Goal: Transaction & Acquisition: Purchase product/service

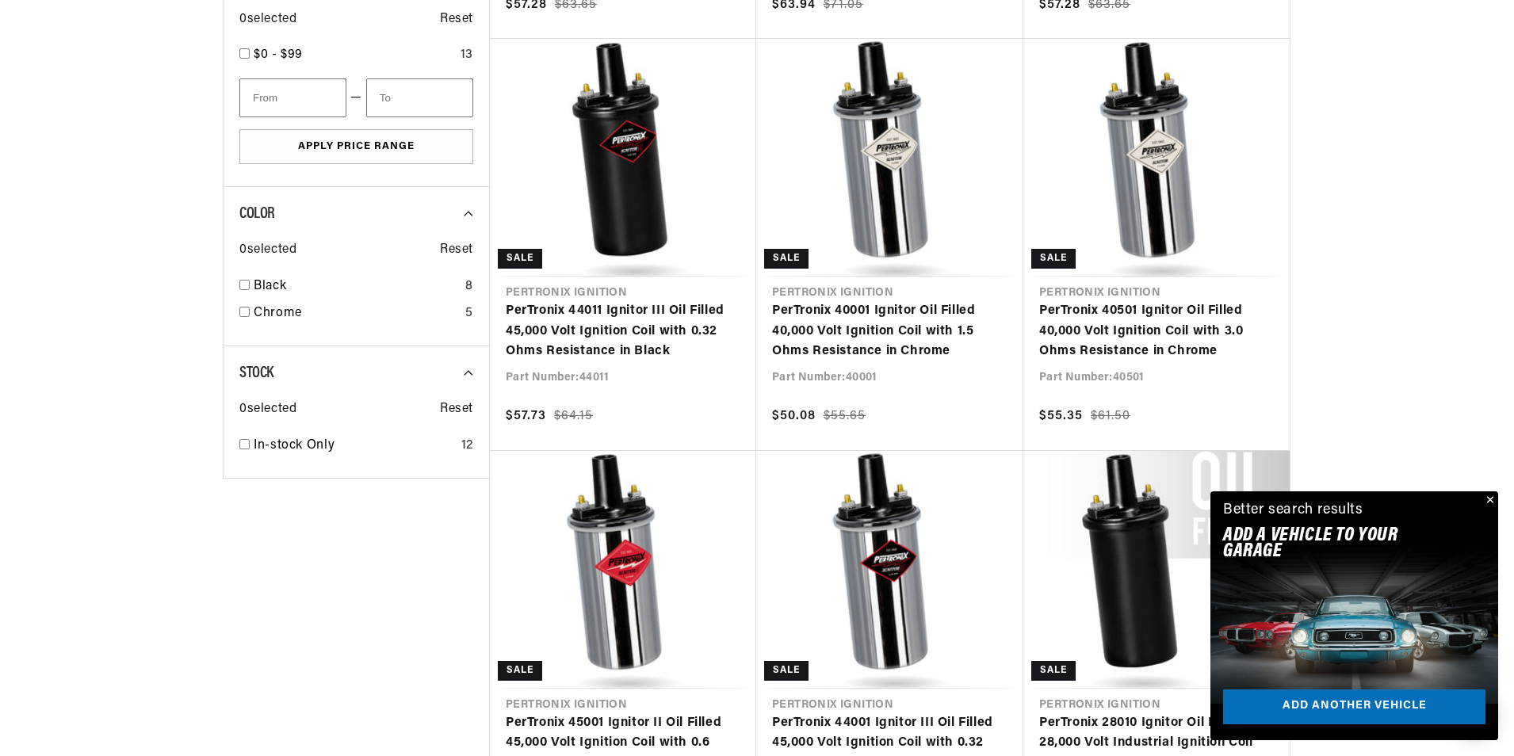
scroll to position [0, 1695]
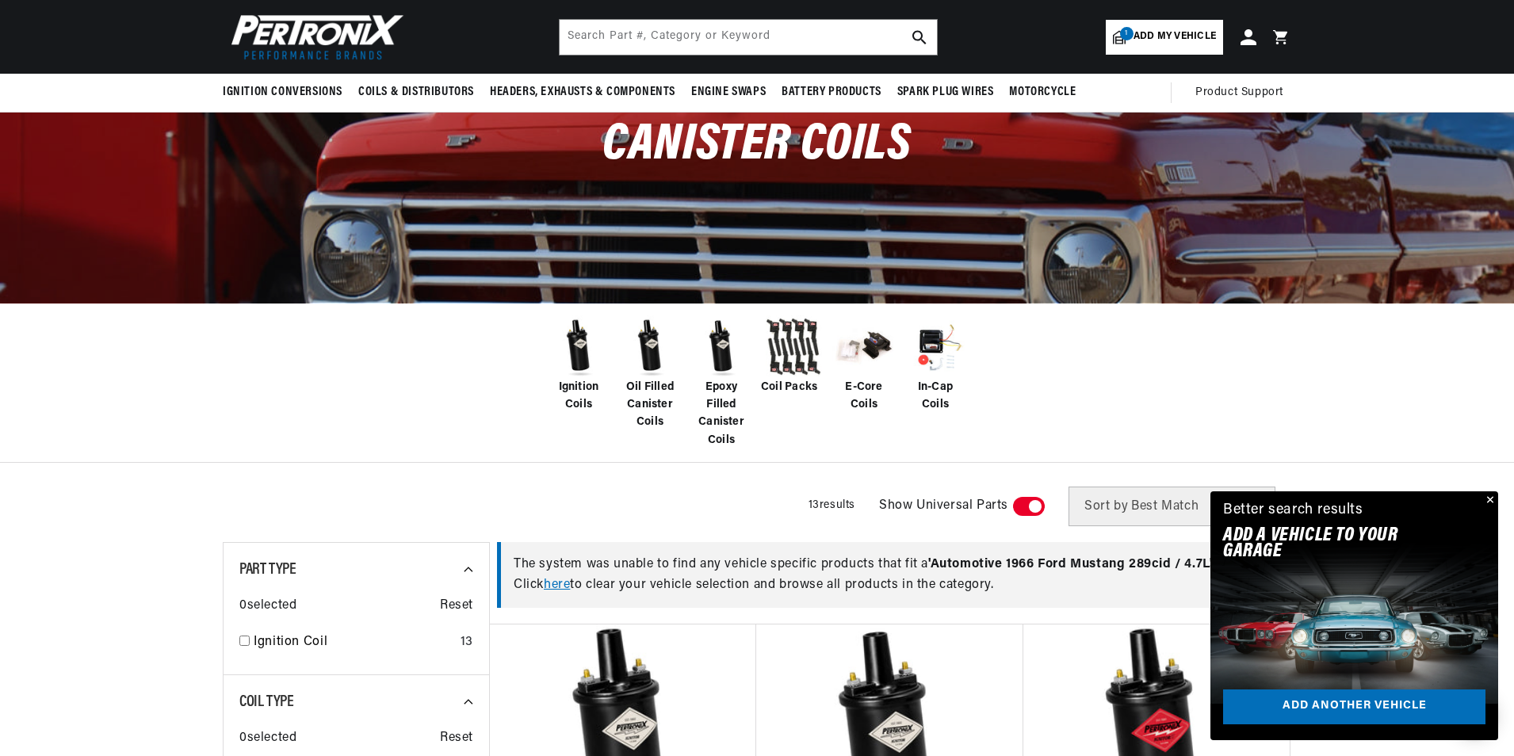
scroll to position [79, 0]
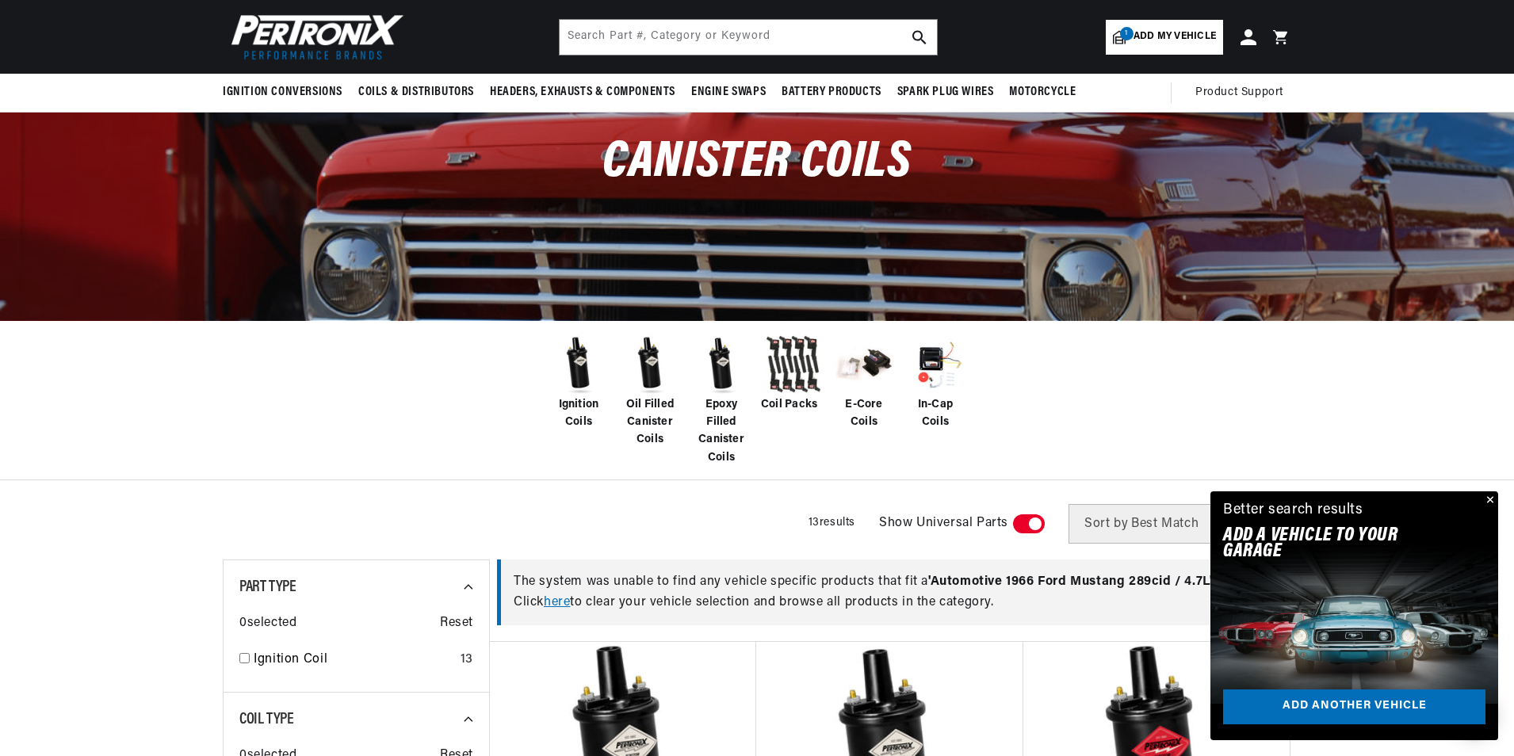
click at [580, 405] on span "Ignition Coils" at bounding box center [578, 414] width 63 height 36
click at [721, 430] on span "Epoxy Filled Canister Coils" at bounding box center [721, 431] width 63 height 71
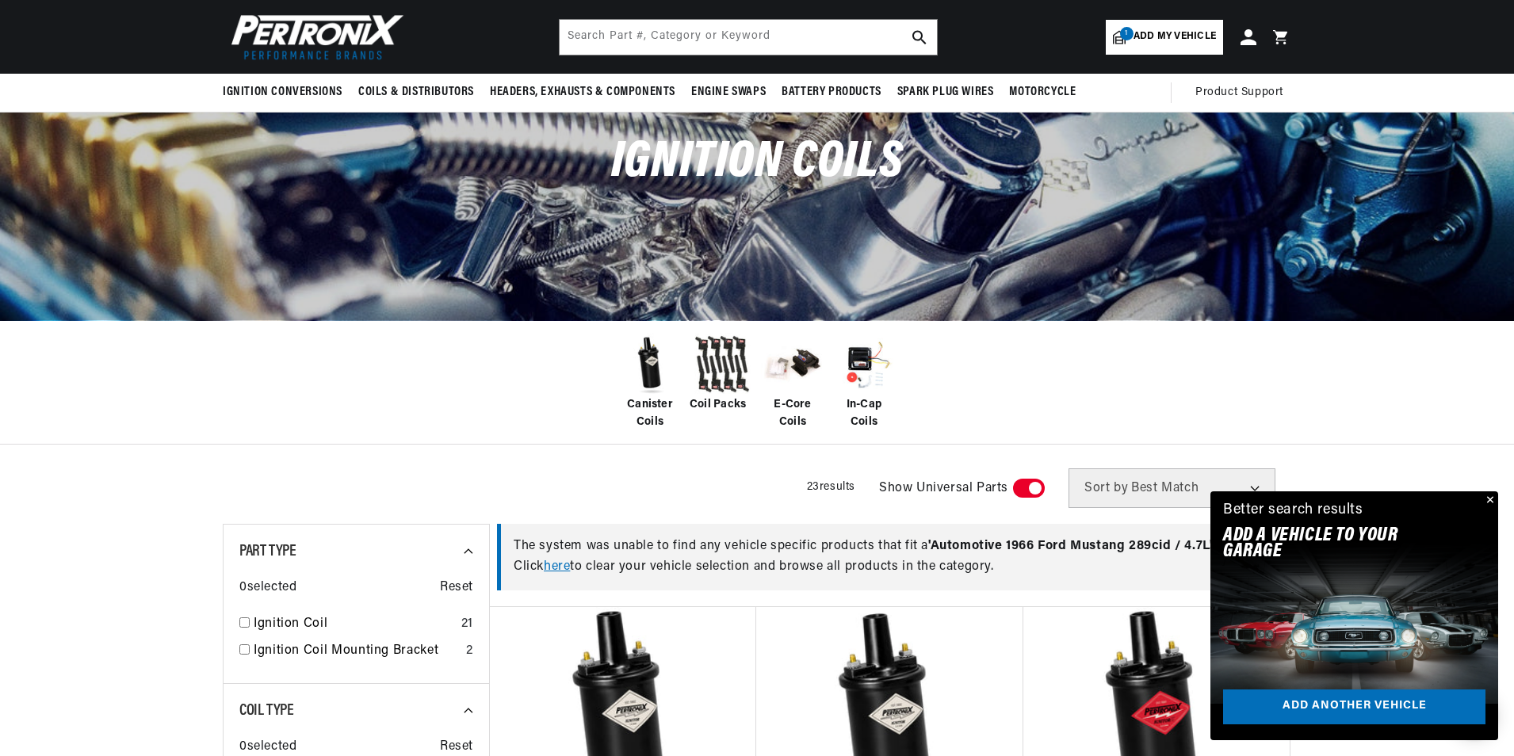
scroll to position [0, 847]
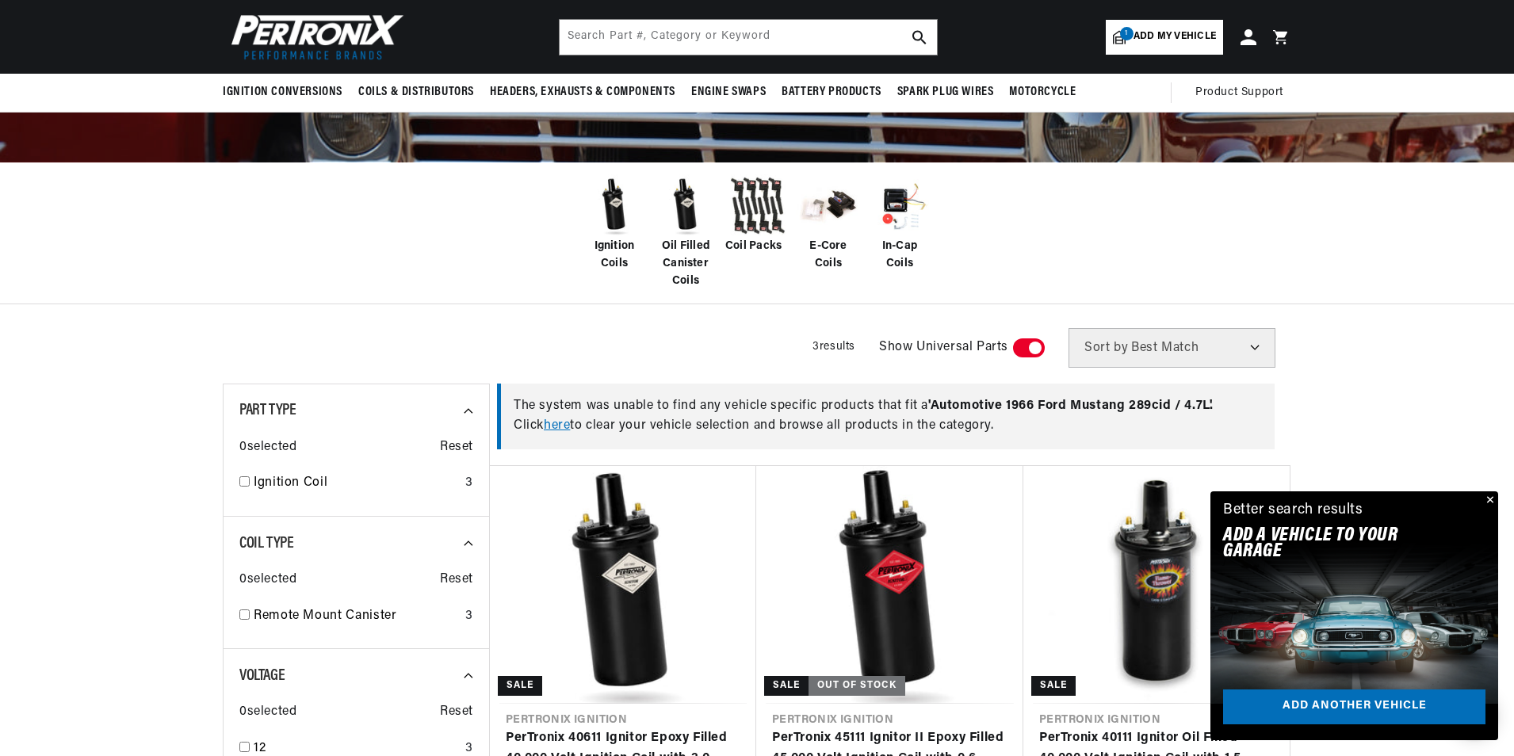
scroll to position [0, 847]
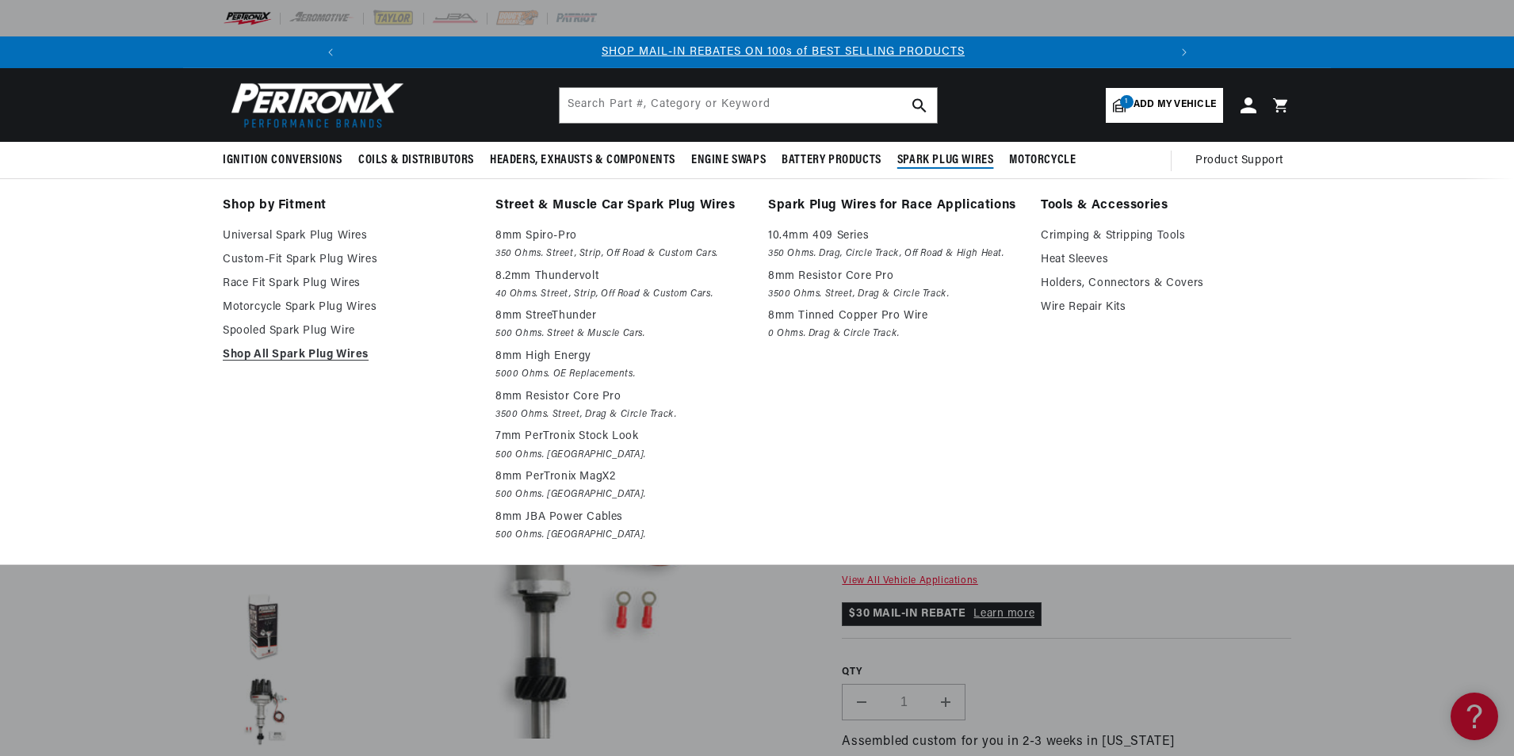
scroll to position [0, 847]
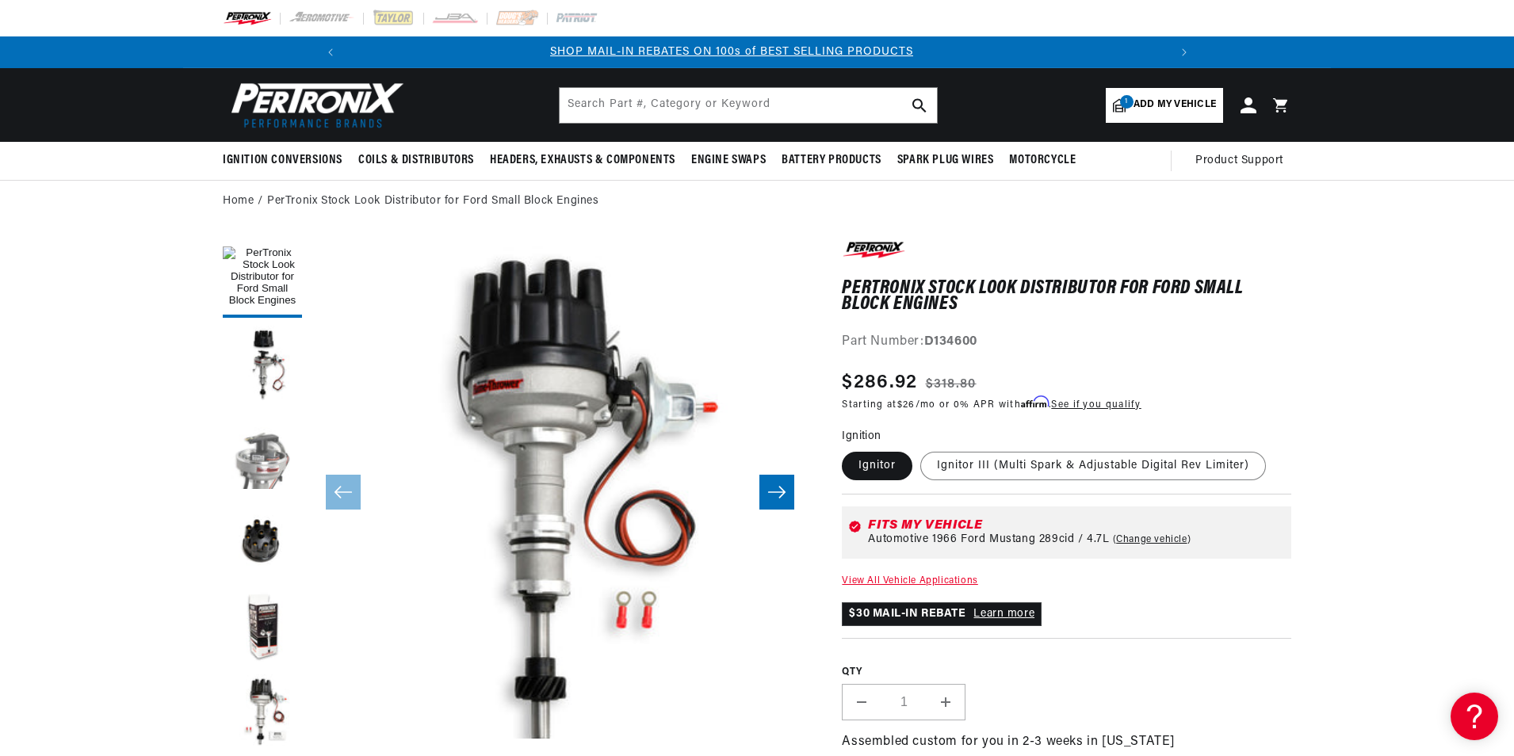
click at [273, 464] on button "Load image 3 in gallery view" at bounding box center [262, 452] width 79 height 79
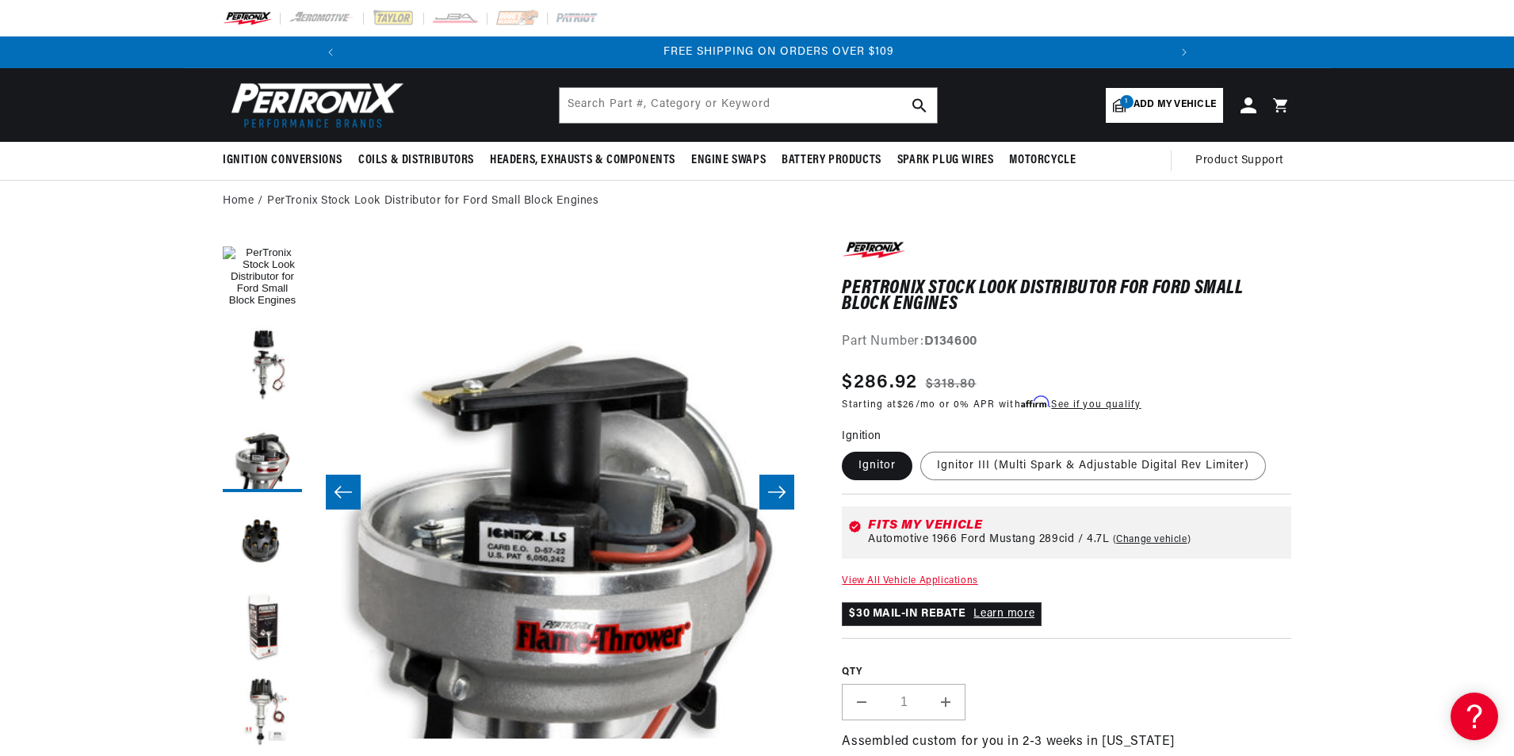
scroll to position [0, 1695]
click at [778, 499] on icon "Slide right" at bounding box center [776, 492] width 19 height 16
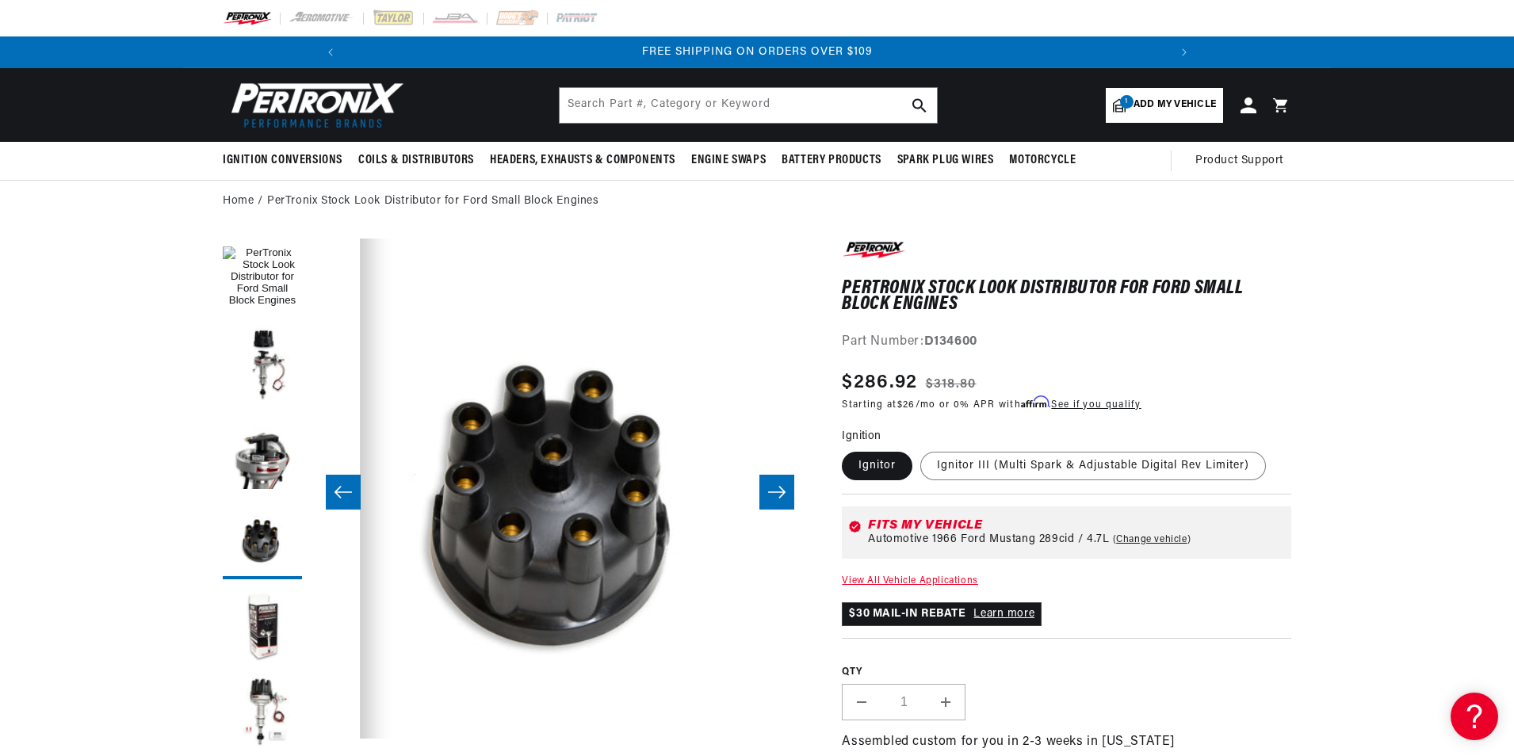
click at [778, 498] on icon "Slide right" at bounding box center [776, 492] width 19 height 16
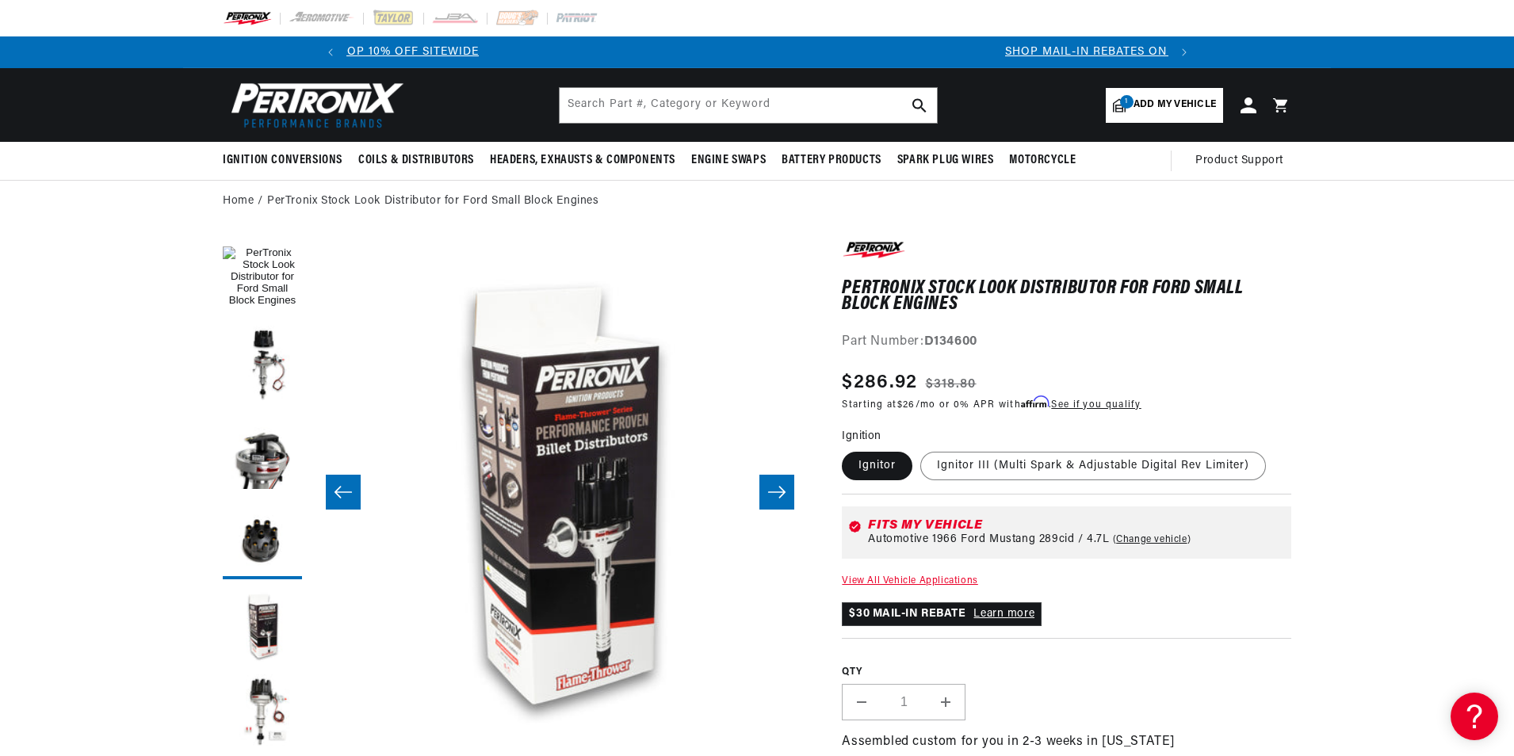
scroll to position [0, 0]
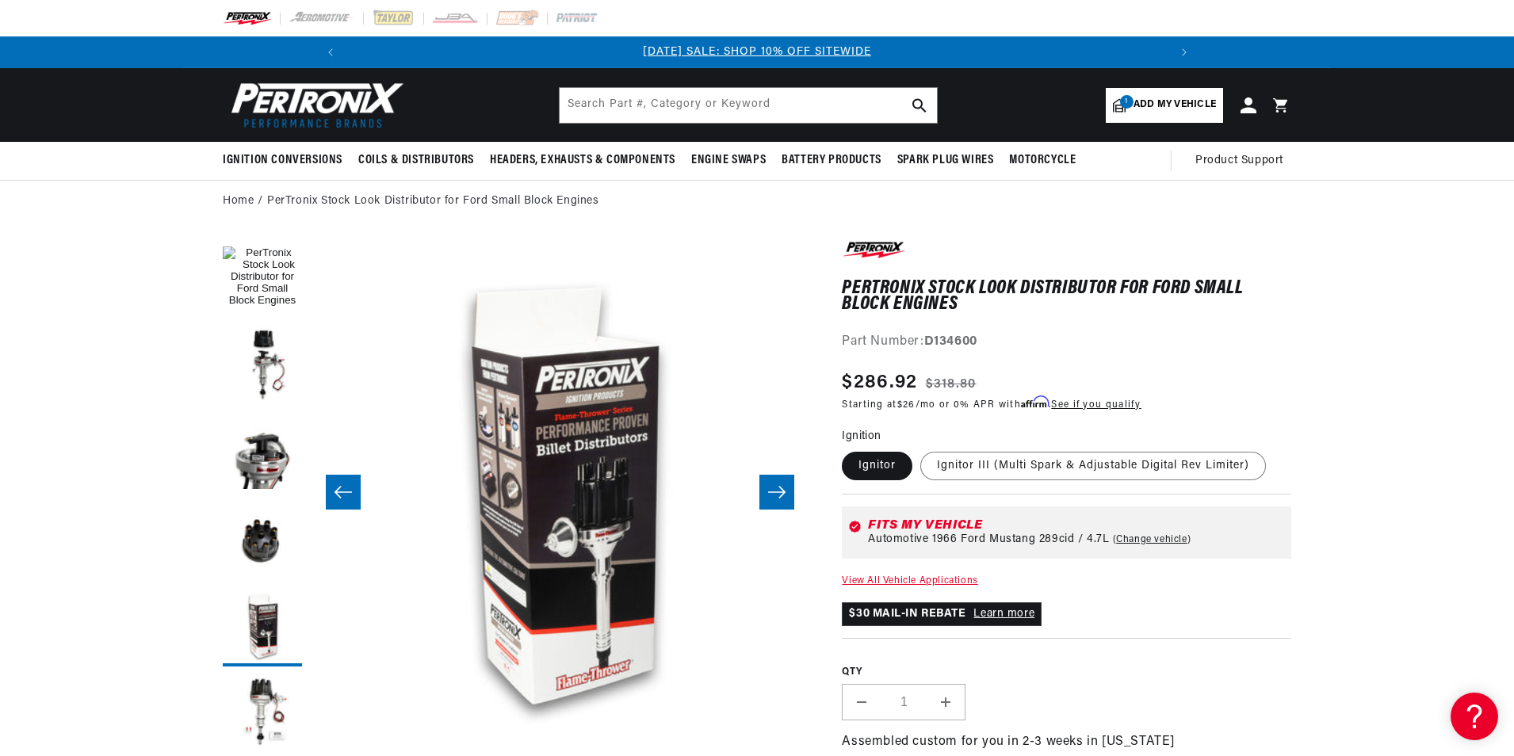
click at [778, 496] on icon "Slide right" at bounding box center [776, 492] width 19 height 16
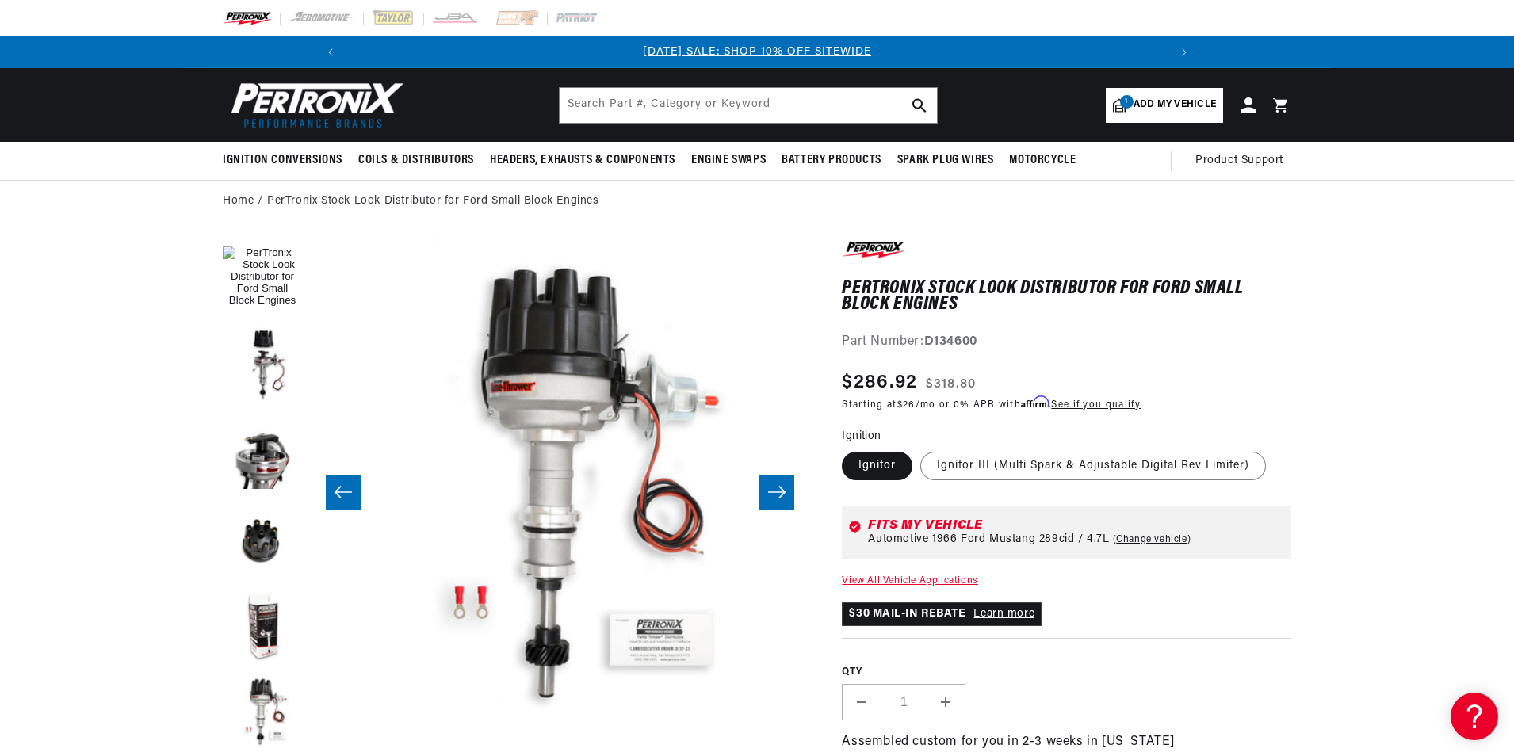
click at [779, 495] on icon "Slide right" at bounding box center [776, 492] width 19 height 16
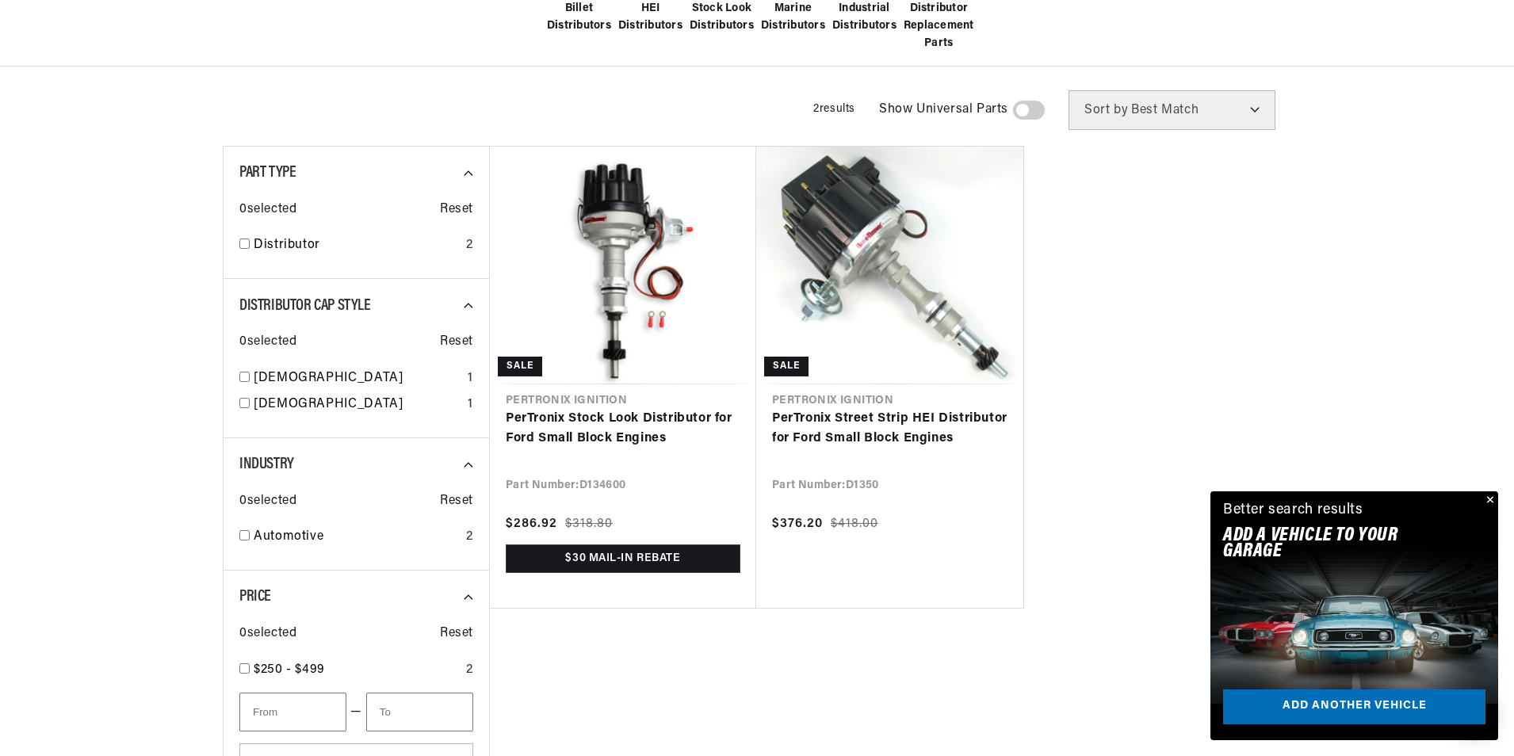
scroll to position [0, 1695]
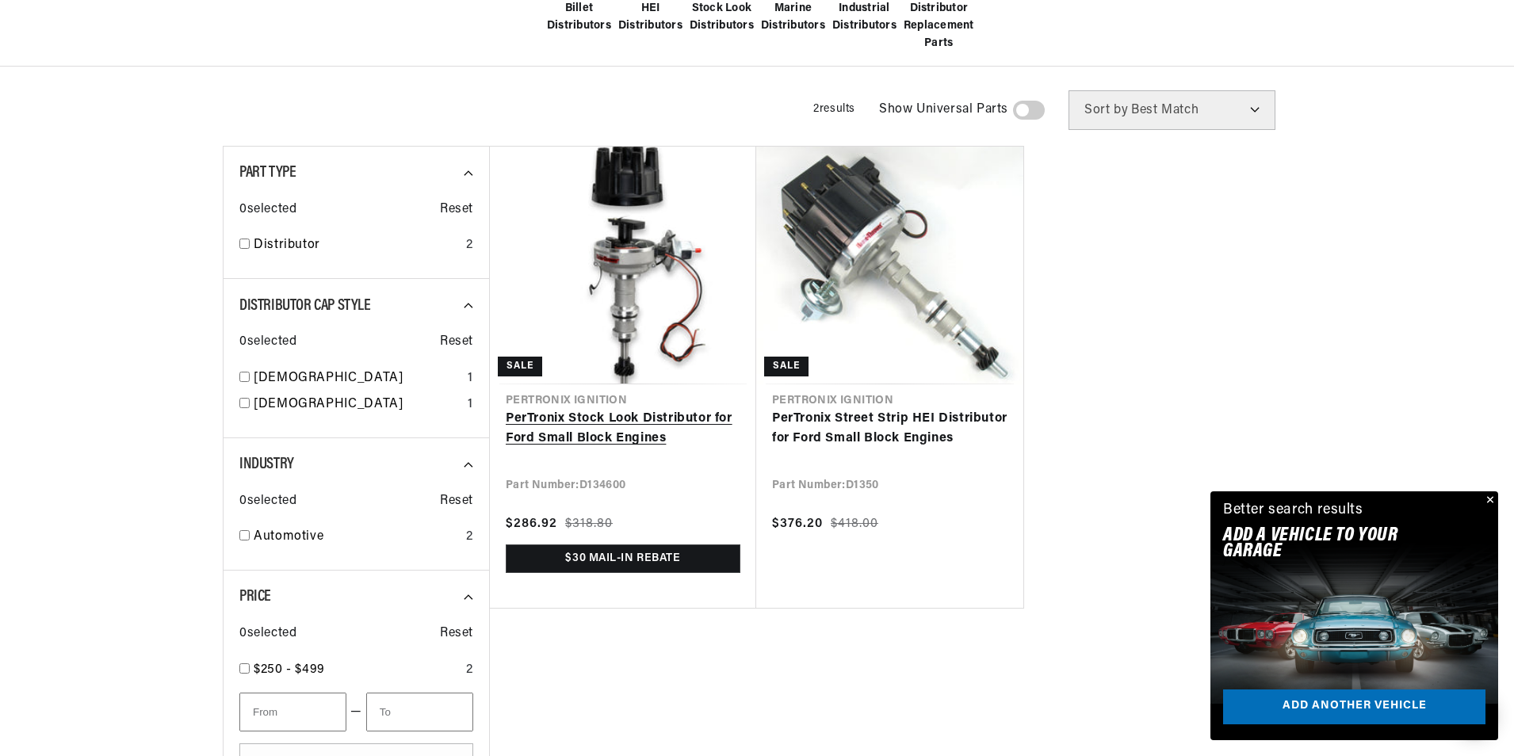
click at [625, 431] on link "PerTronix Stock Look Distributor for Ford Small Block Engines" at bounding box center [623, 429] width 235 height 40
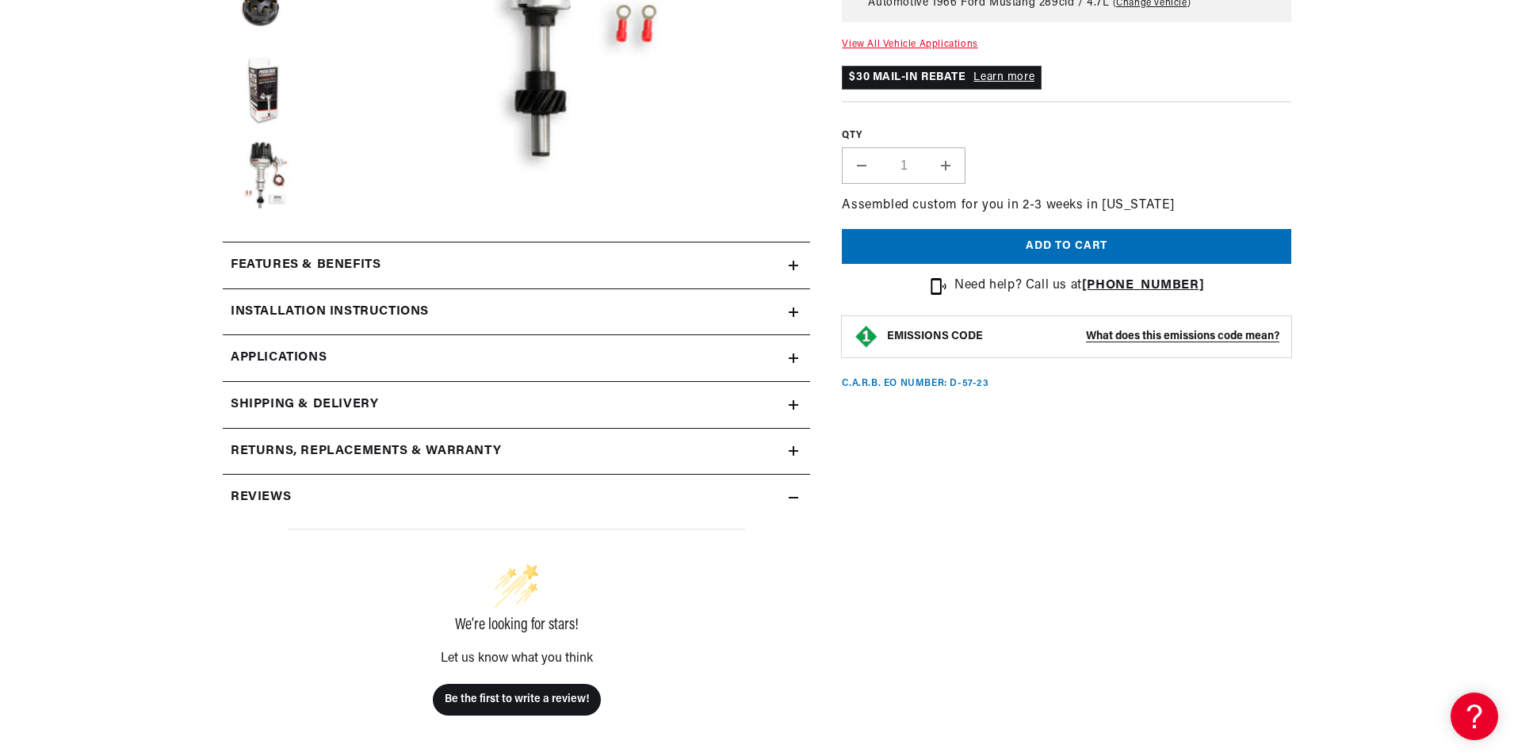
scroll to position [555, 0]
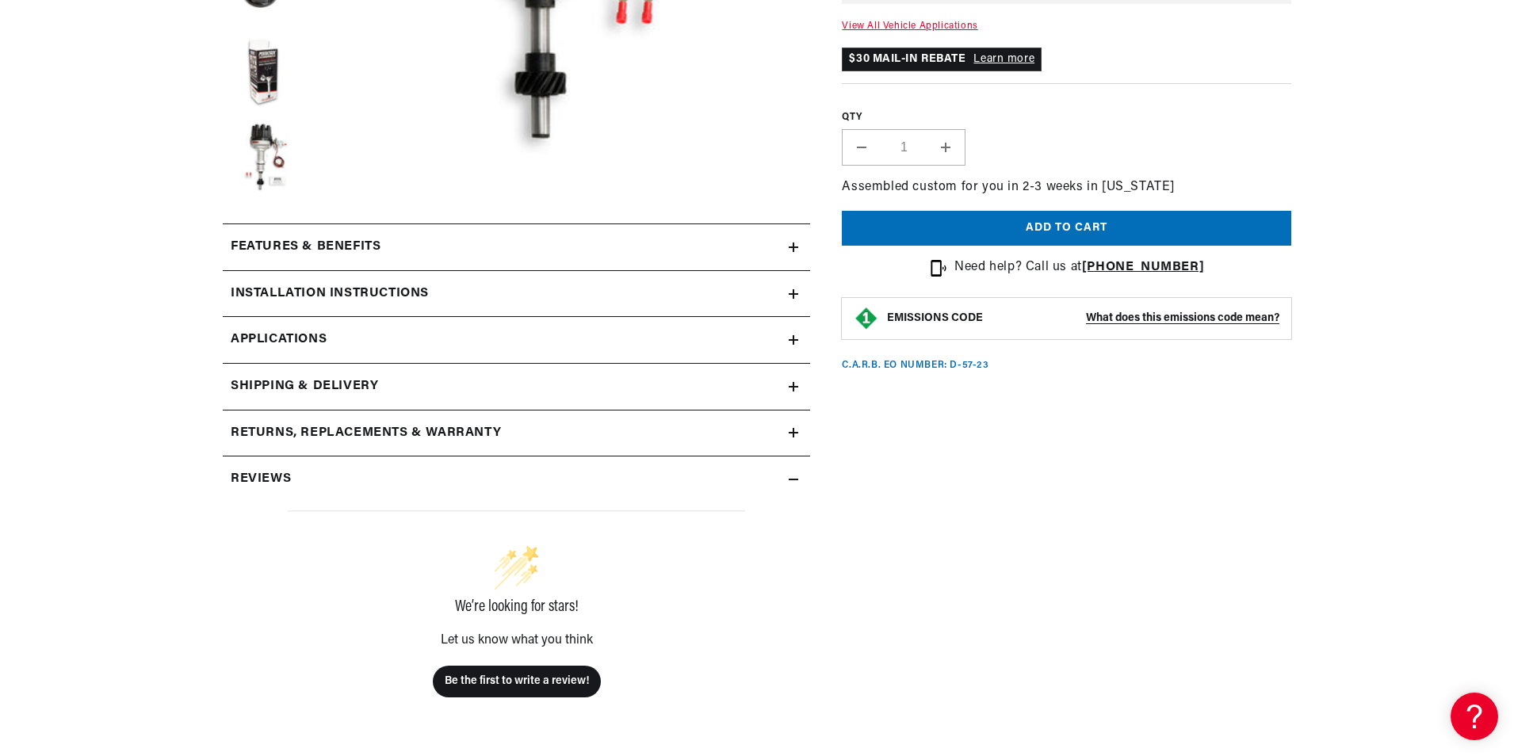
click at [375, 246] on h2 "Features & Benefits" at bounding box center [306, 247] width 150 height 21
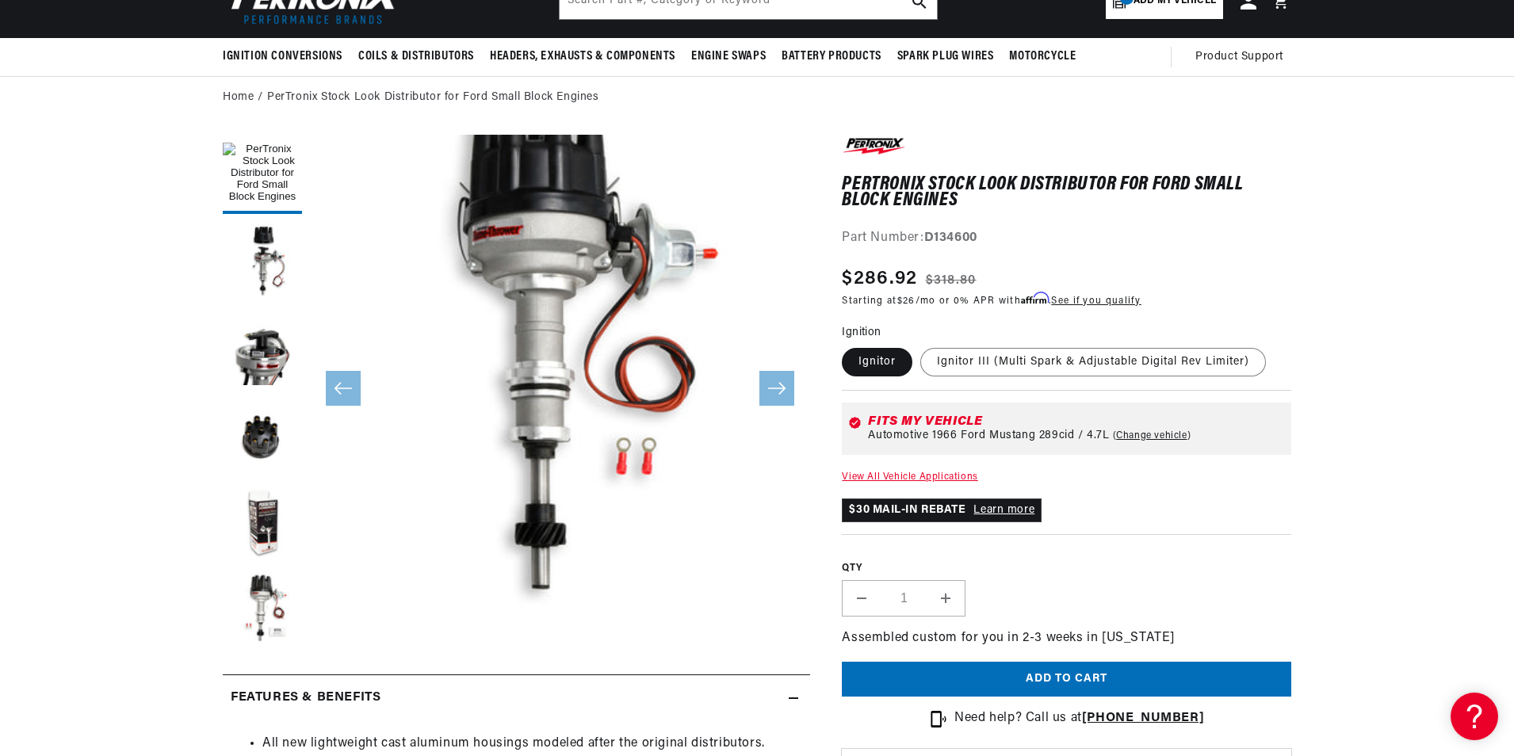
scroll to position [0, 0]
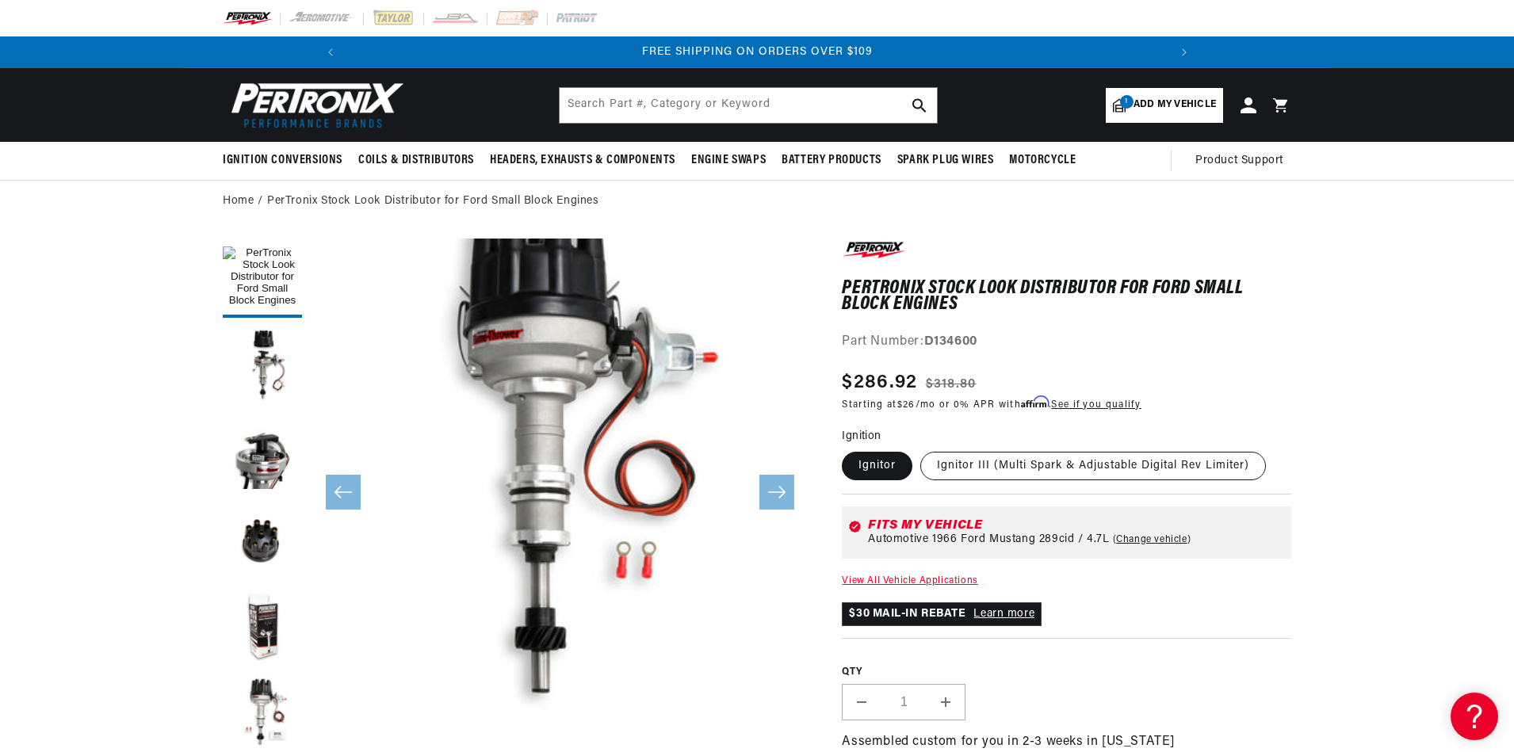
click at [1030, 467] on label "Ignitor III (Multi Spark & Adjustable Digital Rev Limiter)" at bounding box center [1093, 466] width 346 height 29
click at [921, 449] on input "Ignitor III (Multi Spark & Adjustable Digital Rev Limiter)" at bounding box center [920, 449] width 1 height 1
radio input "true"
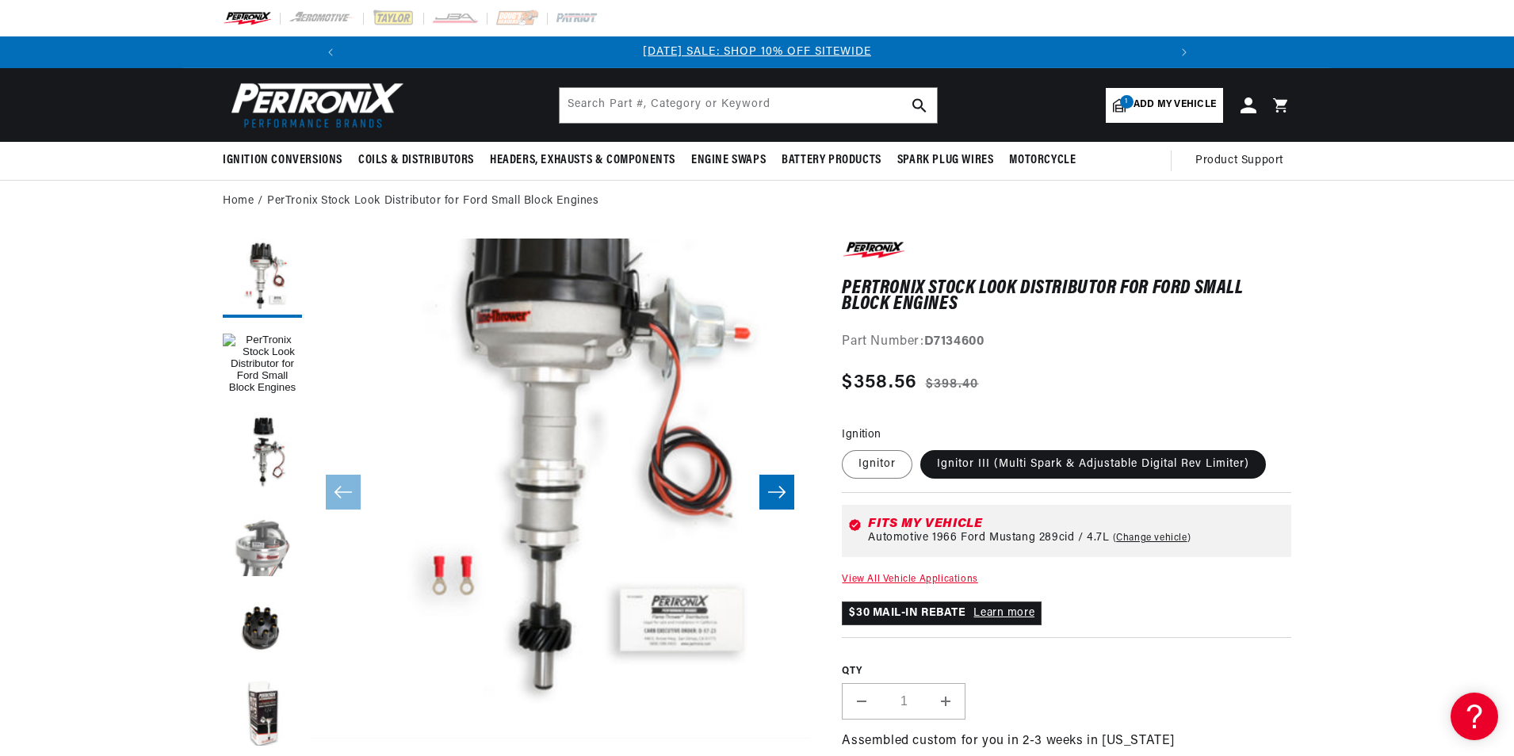
click at [262, 549] on button "Load image 3 in gallery view" at bounding box center [262, 539] width 79 height 79
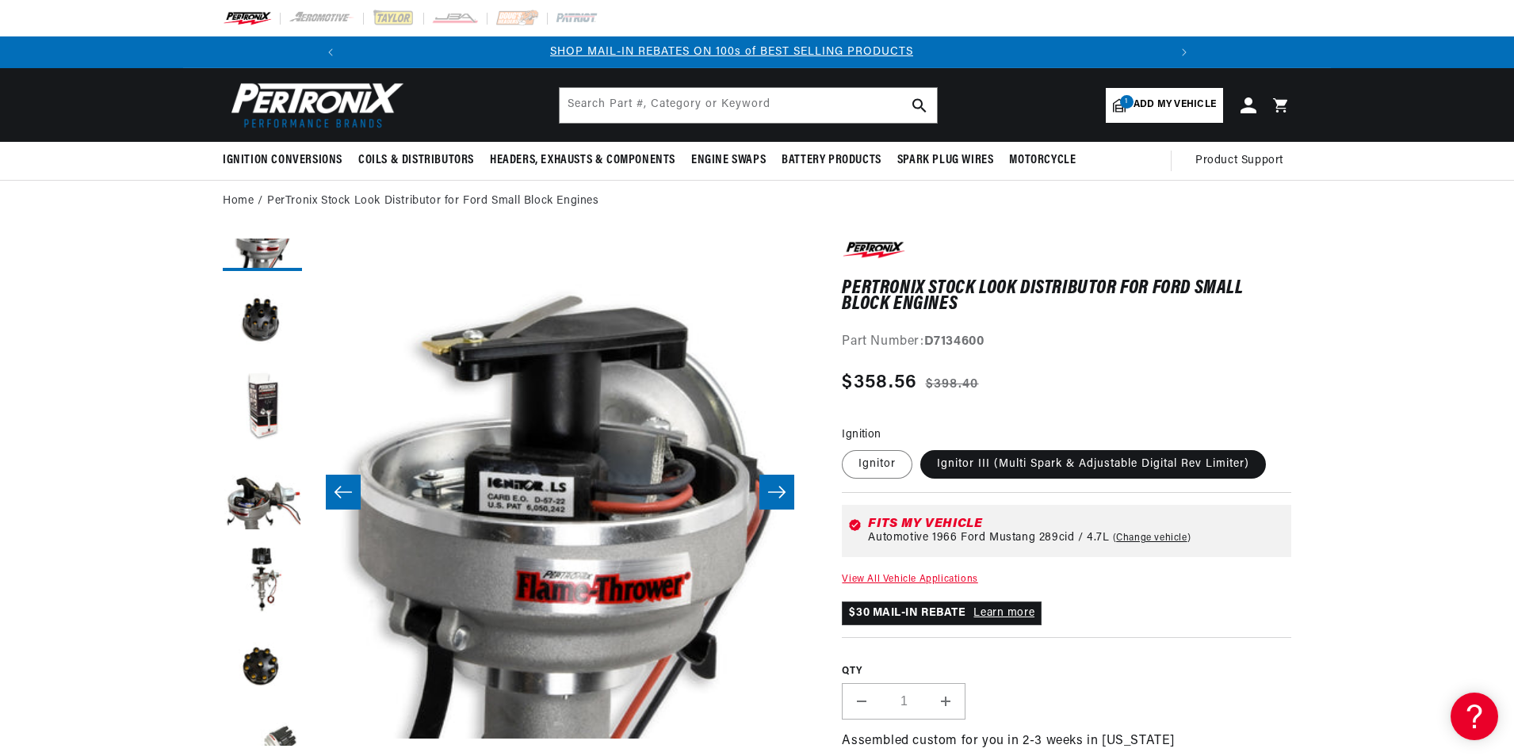
scroll to position [317, 0]
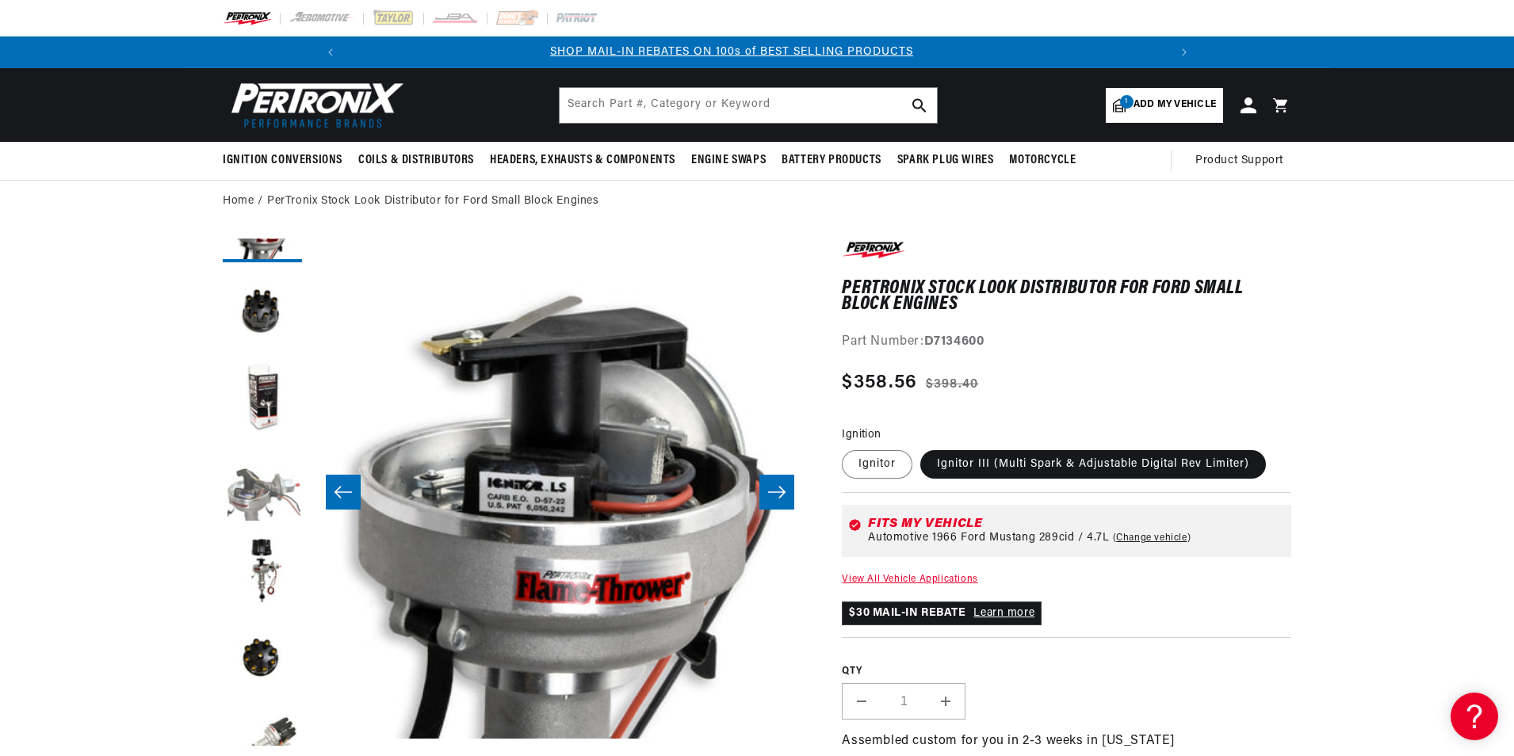
click at [262, 489] on button "Load image 7 in gallery view" at bounding box center [262, 484] width 79 height 79
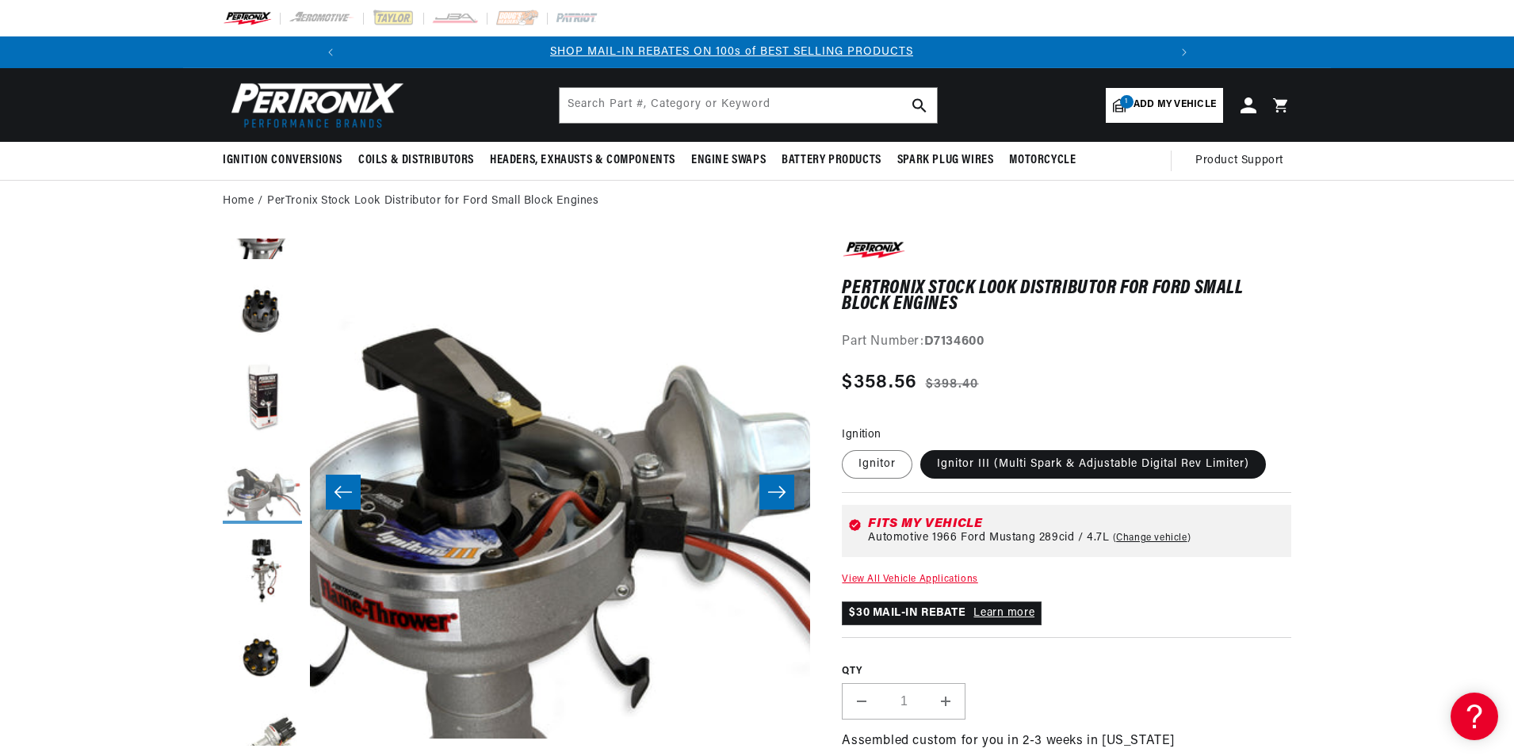
scroll to position [50, 2753]
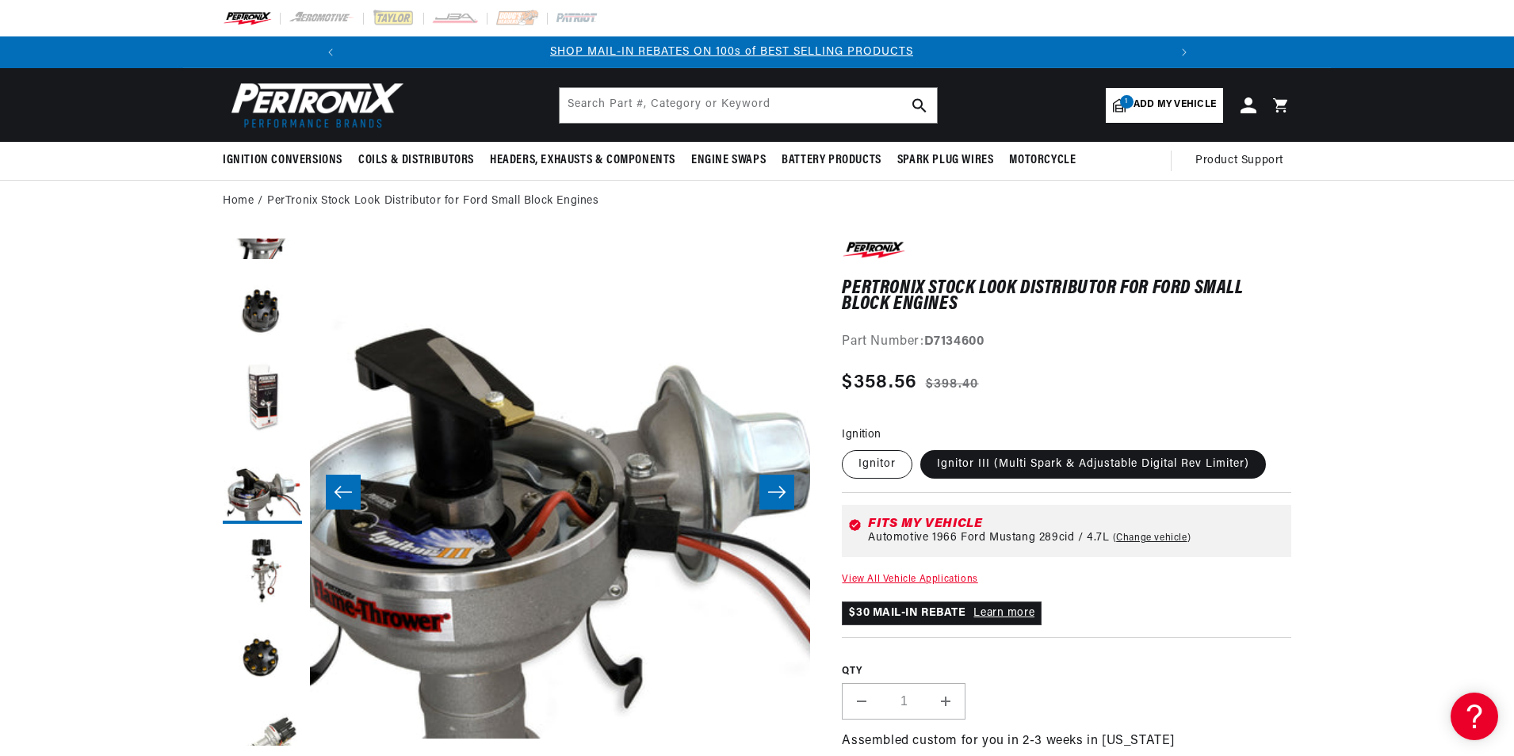
click at [865, 463] on label "Ignitor" at bounding box center [877, 464] width 71 height 29
click at [847, 448] on input "Ignitor" at bounding box center [846, 447] width 1 height 1
radio input "true"
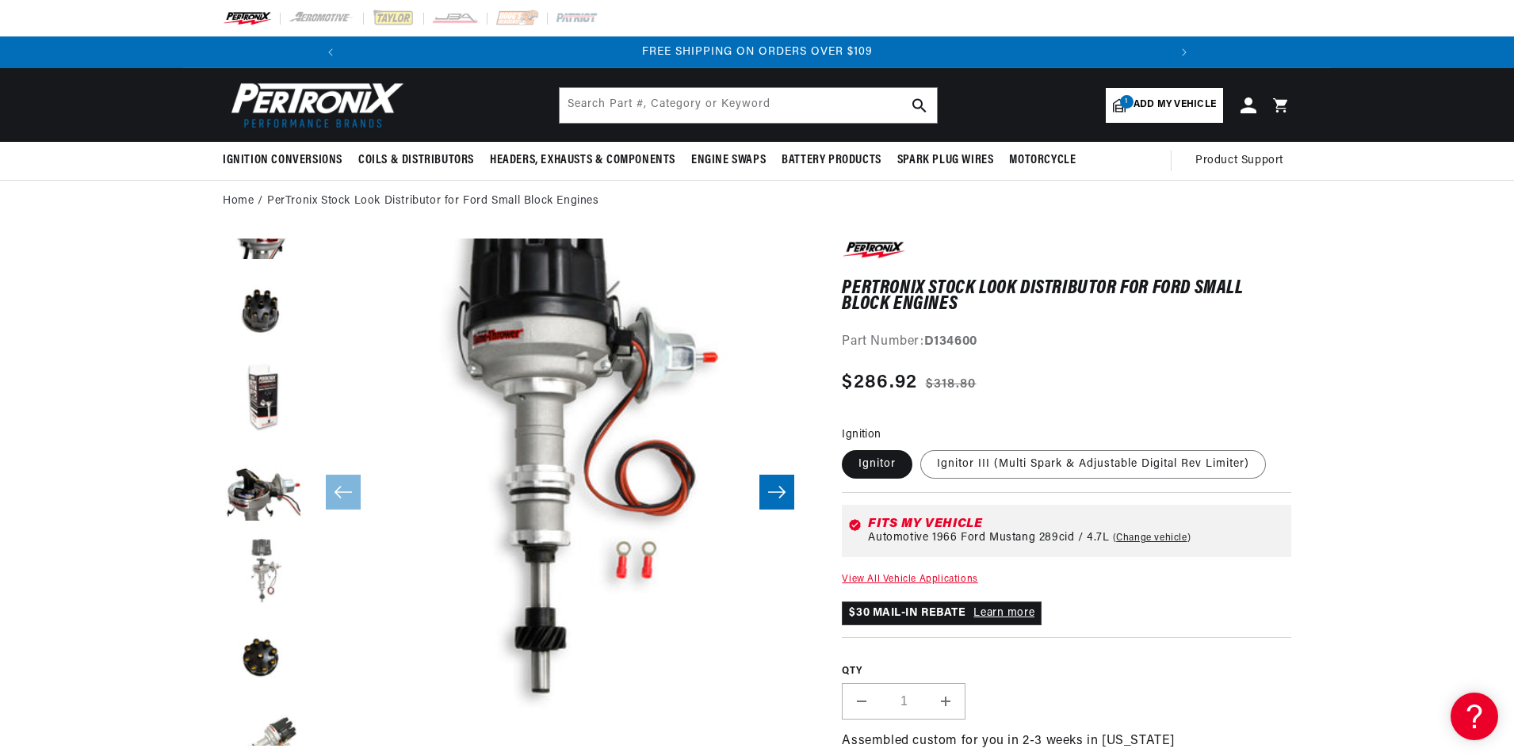
scroll to position [0, 1695]
click at [771, 497] on icon "Slide right" at bounding box center [776, 492] width 19 height 16
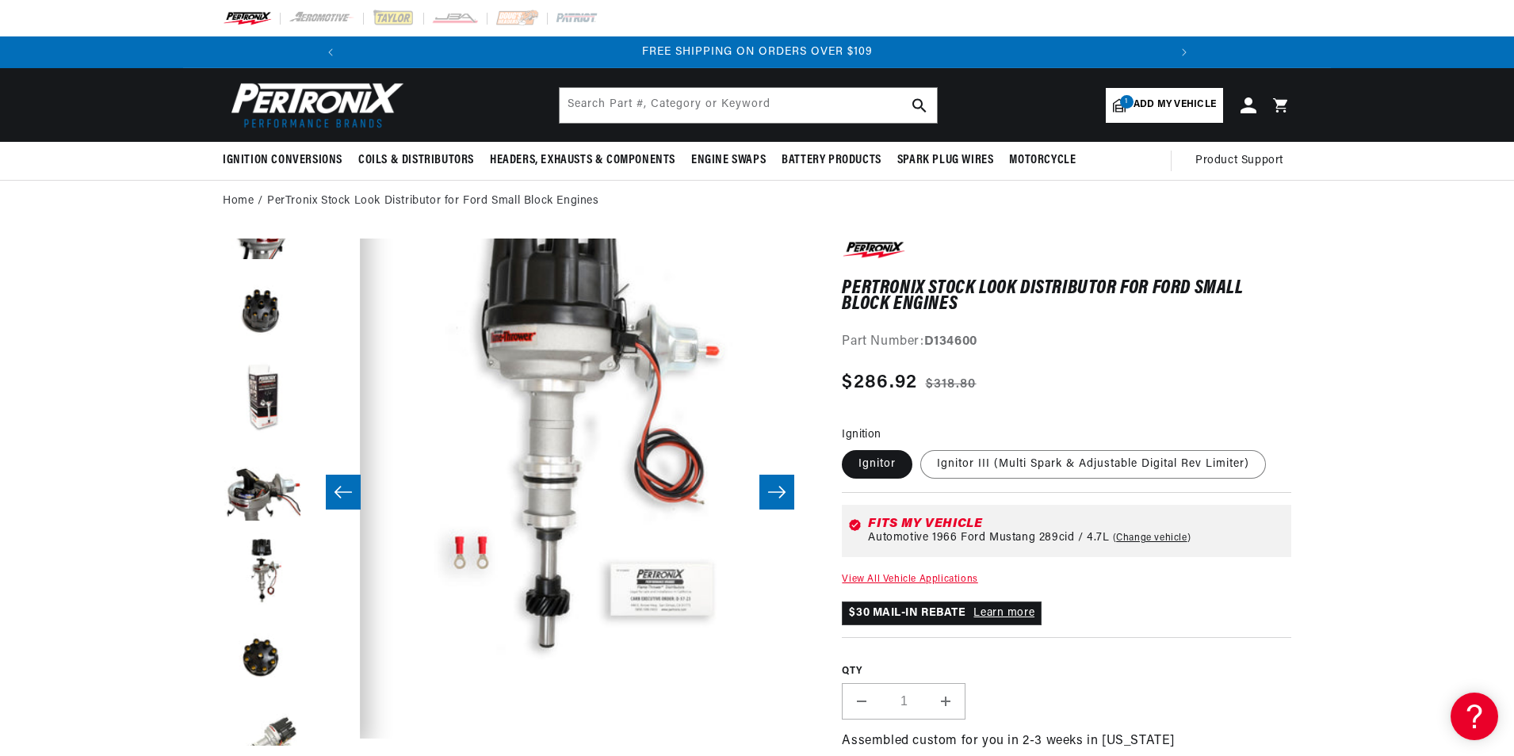
click at [771, 497] on icon "Slide right" at bounding box center [776, 492] width 19 height 16
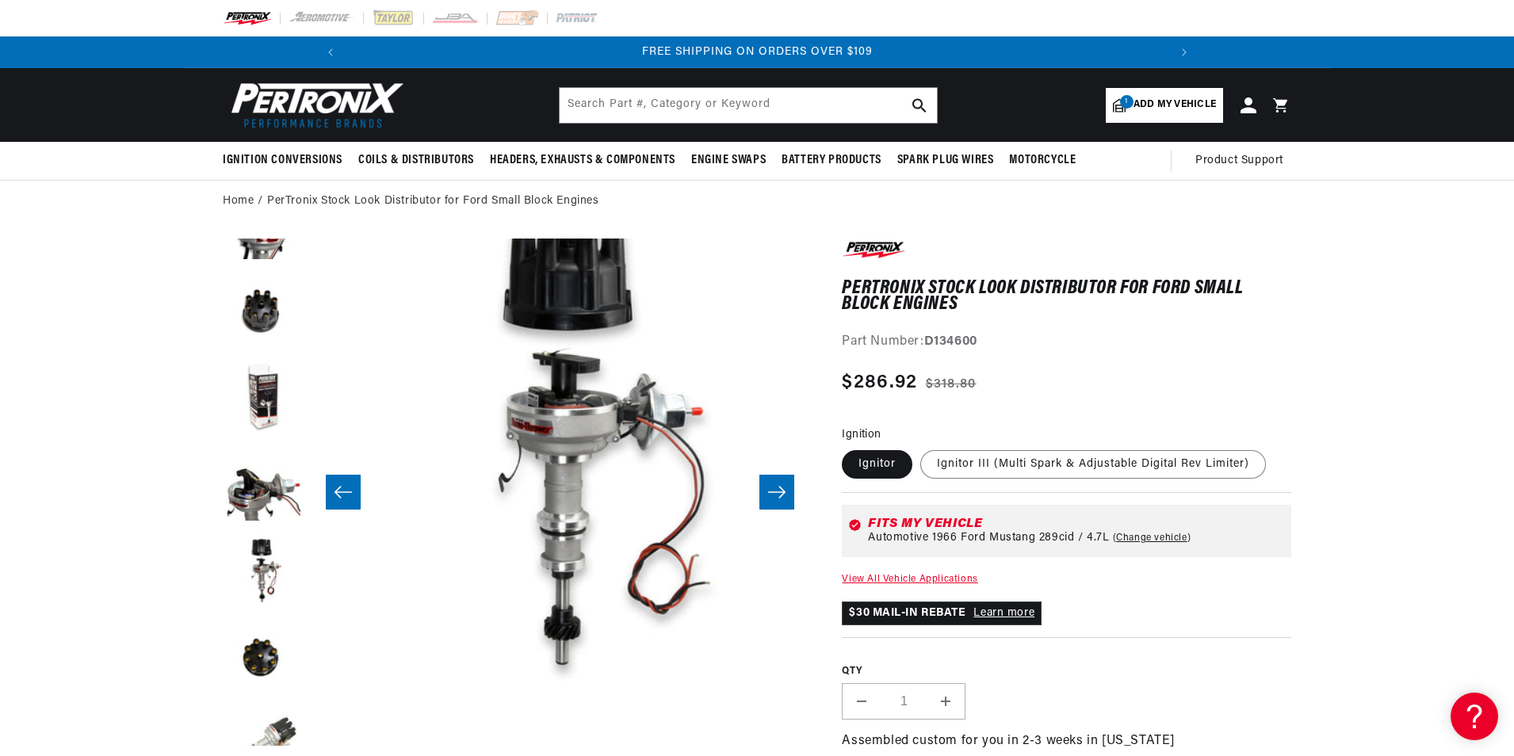
scroll to position [0, 1302]
click at [772, 495] on icon "Slide right" at bounding box center [776, 492] width 19 height 16
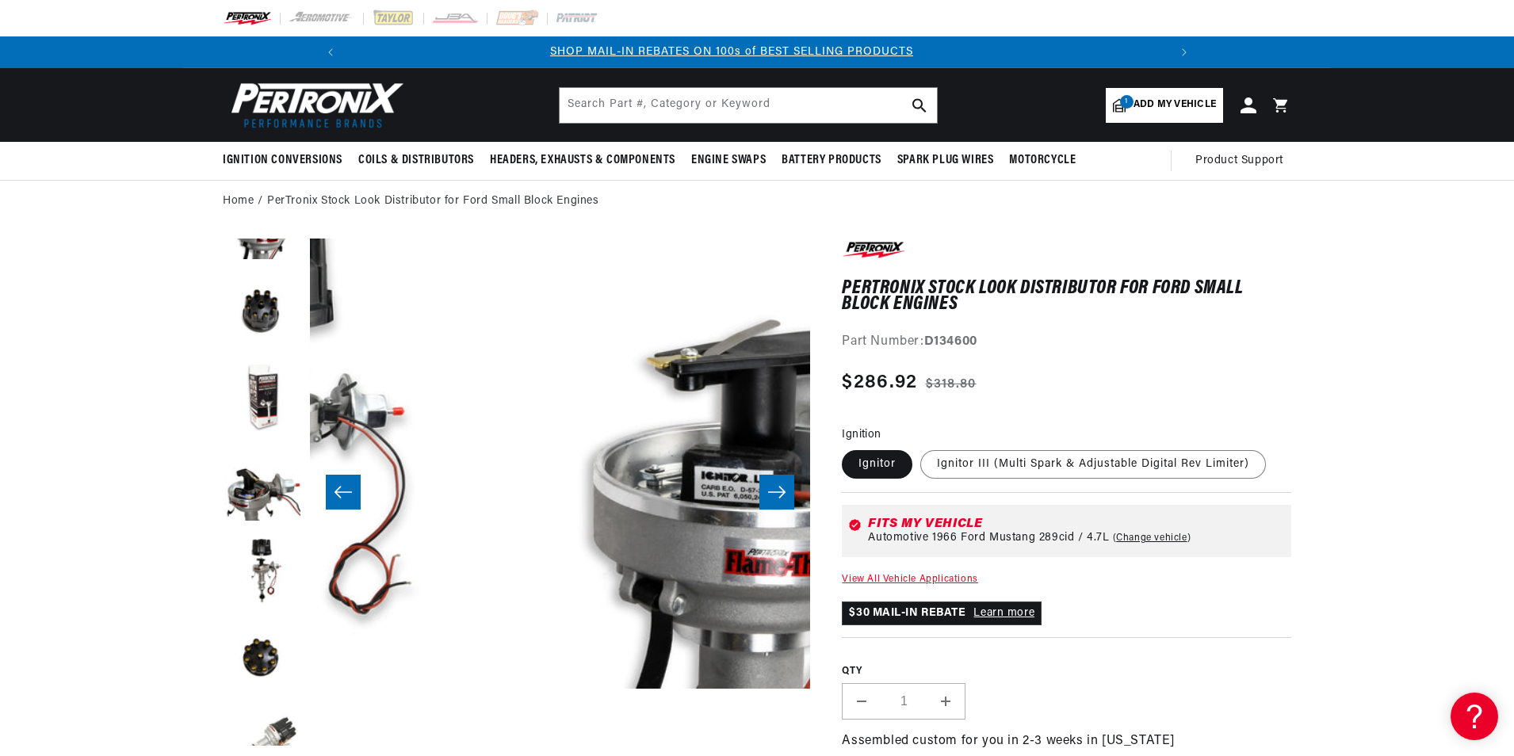
scroll to position [0, 0]
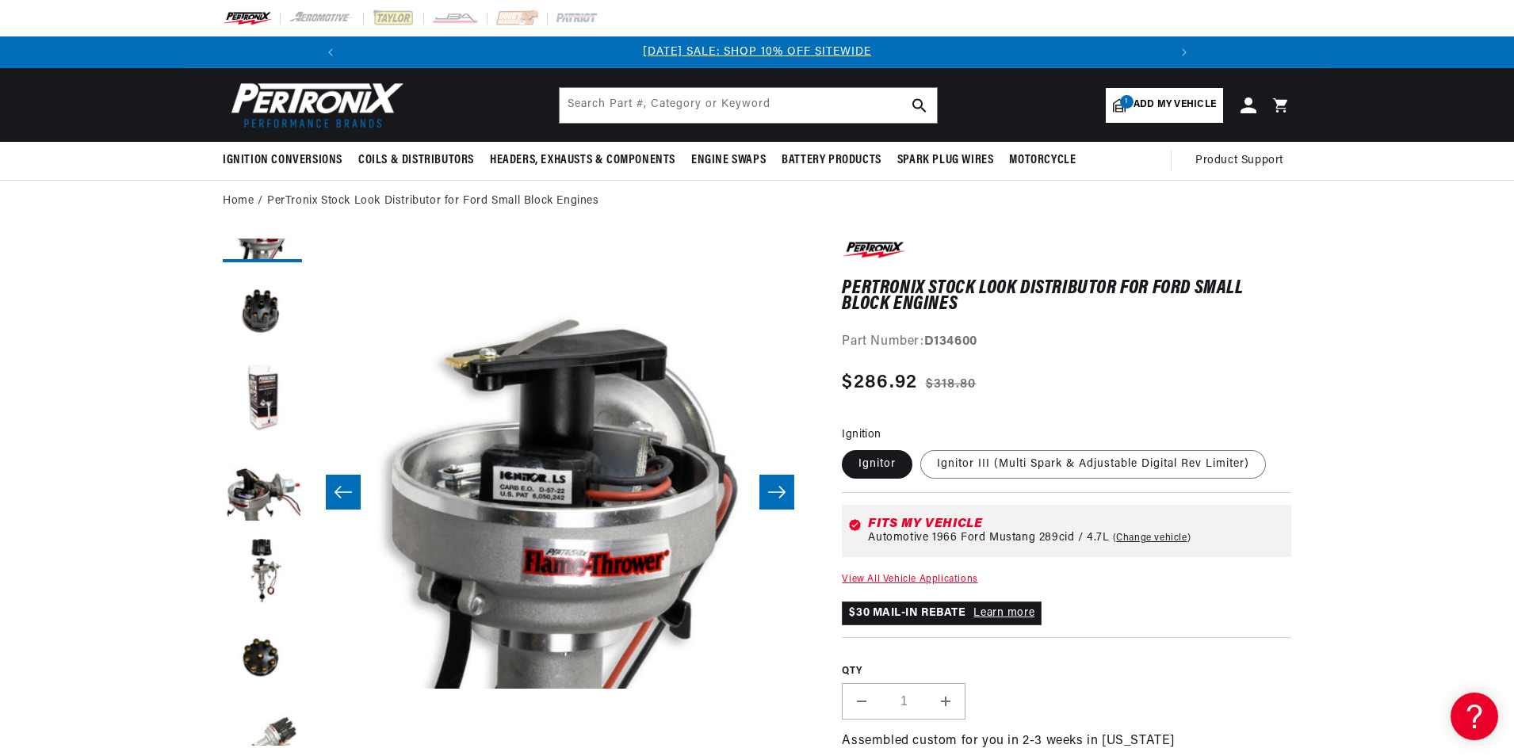
click at [777, 493] on icon "Slide right" at bounding box center [776, 493] width 17 height 12
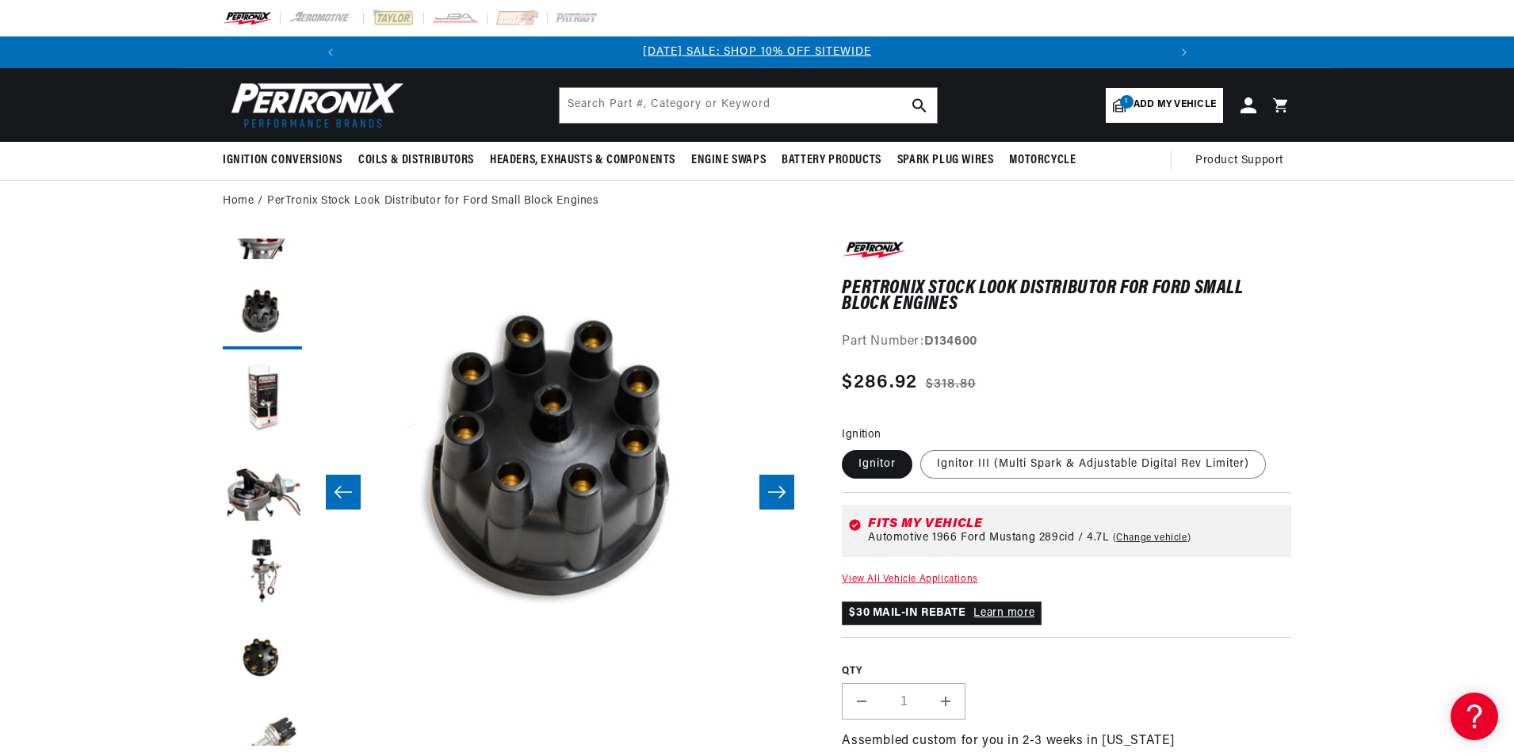
click at [778, 492] on icon "Slide right" at bounding box center [776, 493] width 17 height 12
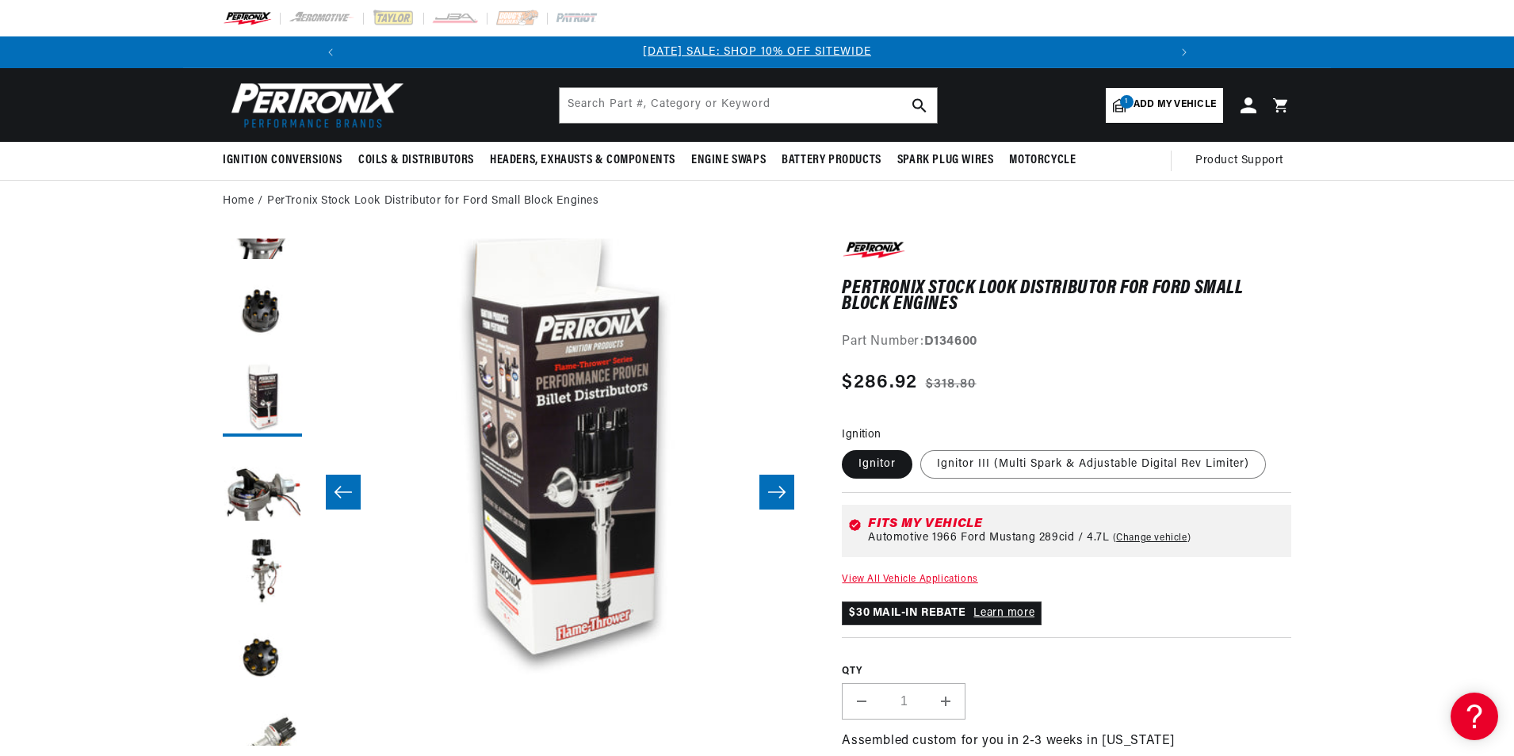
click at [778, 492] on icon "Slide right" at bounding box center [776, 493] width 17 height 12
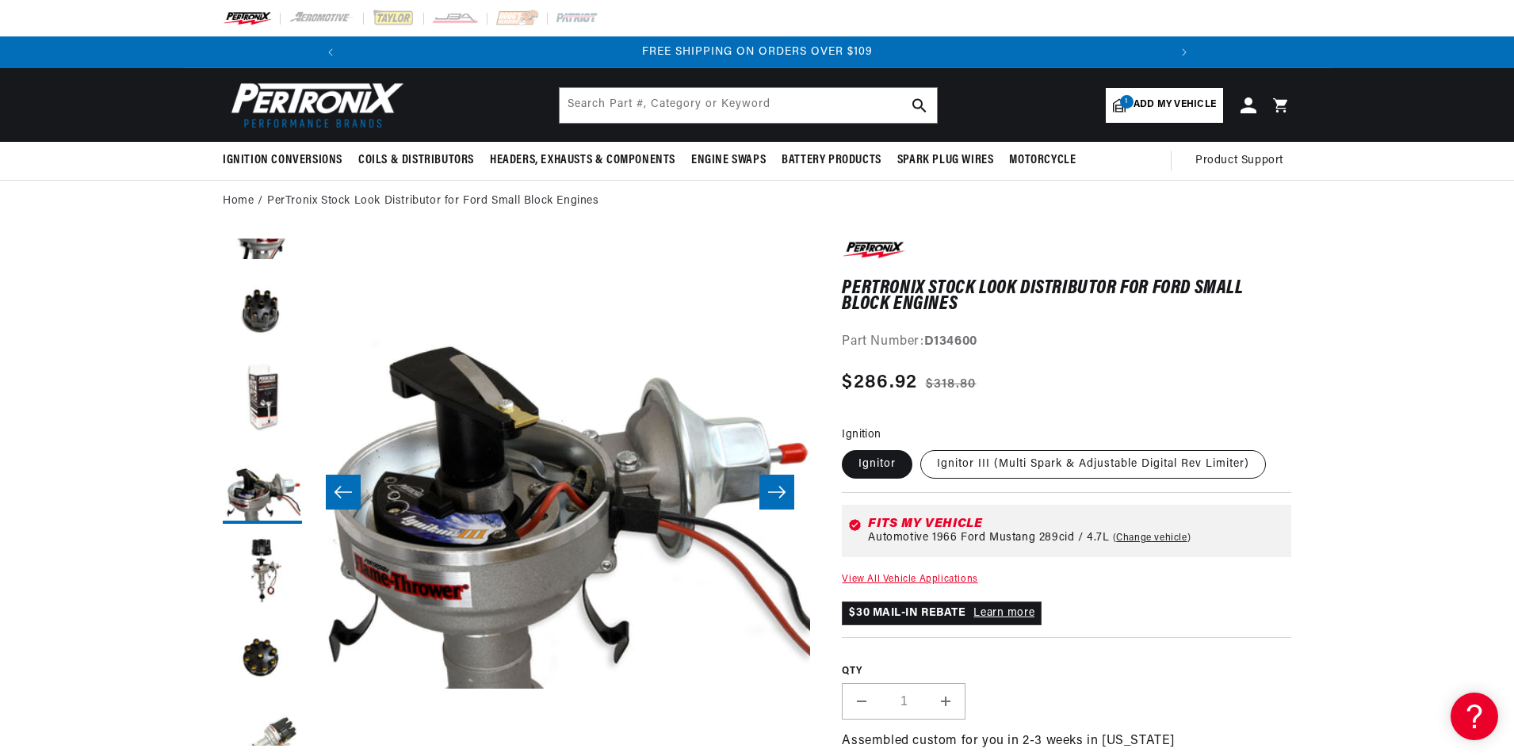
click at [971, 461] on label "Ignitor III (Multi Spark & Adjustable Digital Rev Limiter)" at bounding box center [1093, 464] width 346 height 29
click at [921, 448] on input "Ignitor III (Multi Spark & Adjustable Digital Rev Limiter)" at bounding box center [920, 447] width 1 height 1
radio input "true"
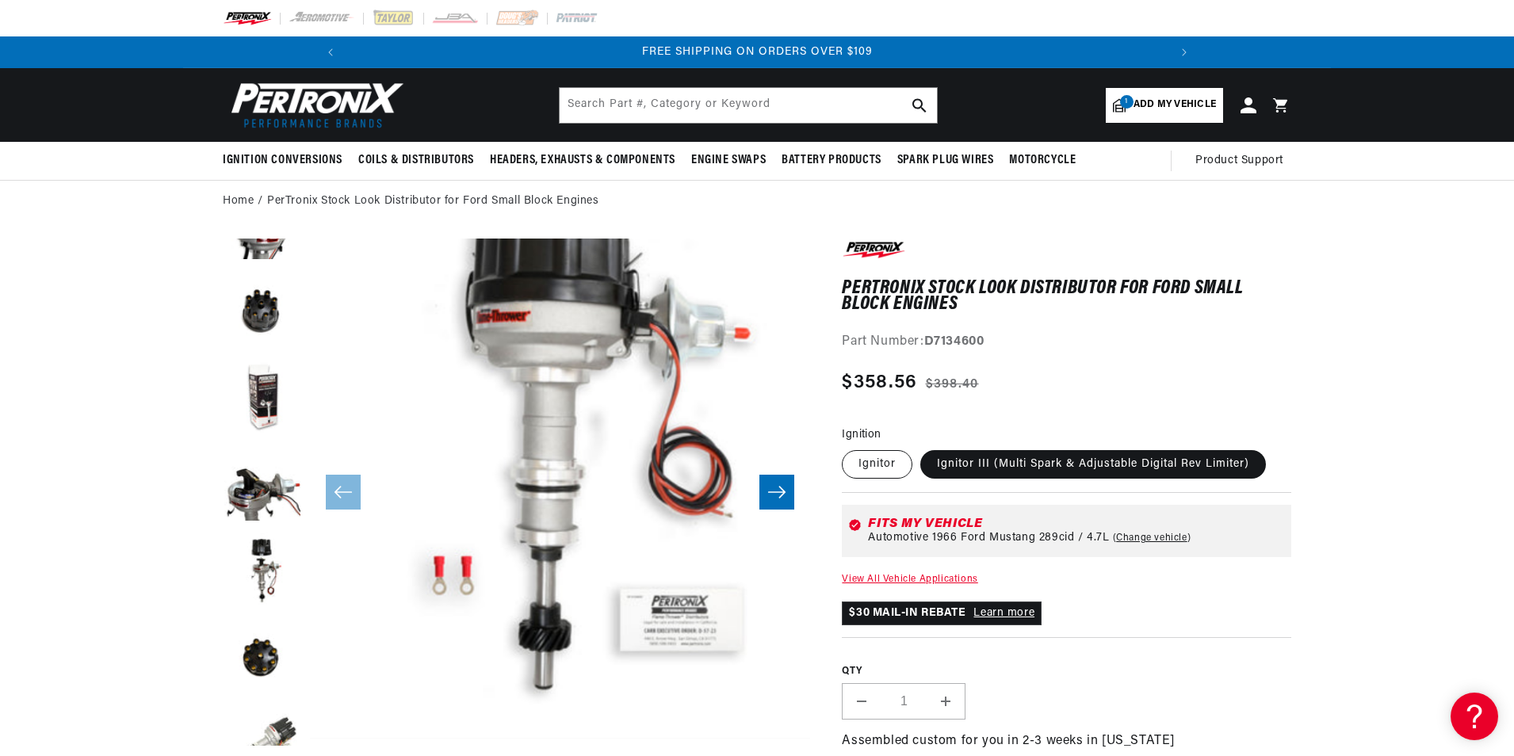
click at [886, 467] on label "Ignitor" at bounding box center [877, 464] width 71 height 29
click at [847, 448] on input "Ignitor" at bounding box center [846, 447] width 1 height 1
radio input "true"
